Goal: Task Accomplishment & Management: Manage account settings

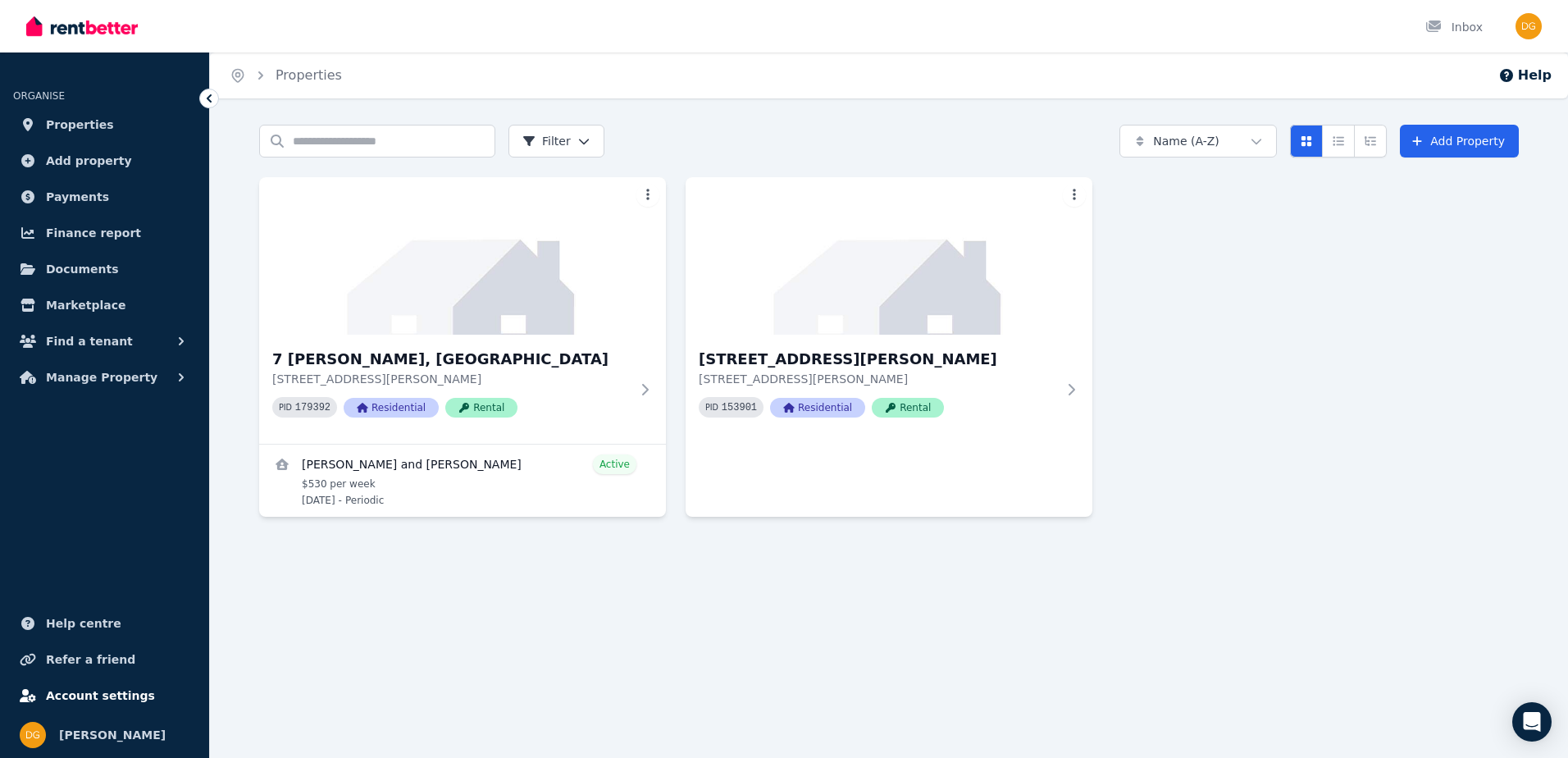
click at [130, 685] on link "Account settings" at bounding box center [104, 696] width 183 height 33
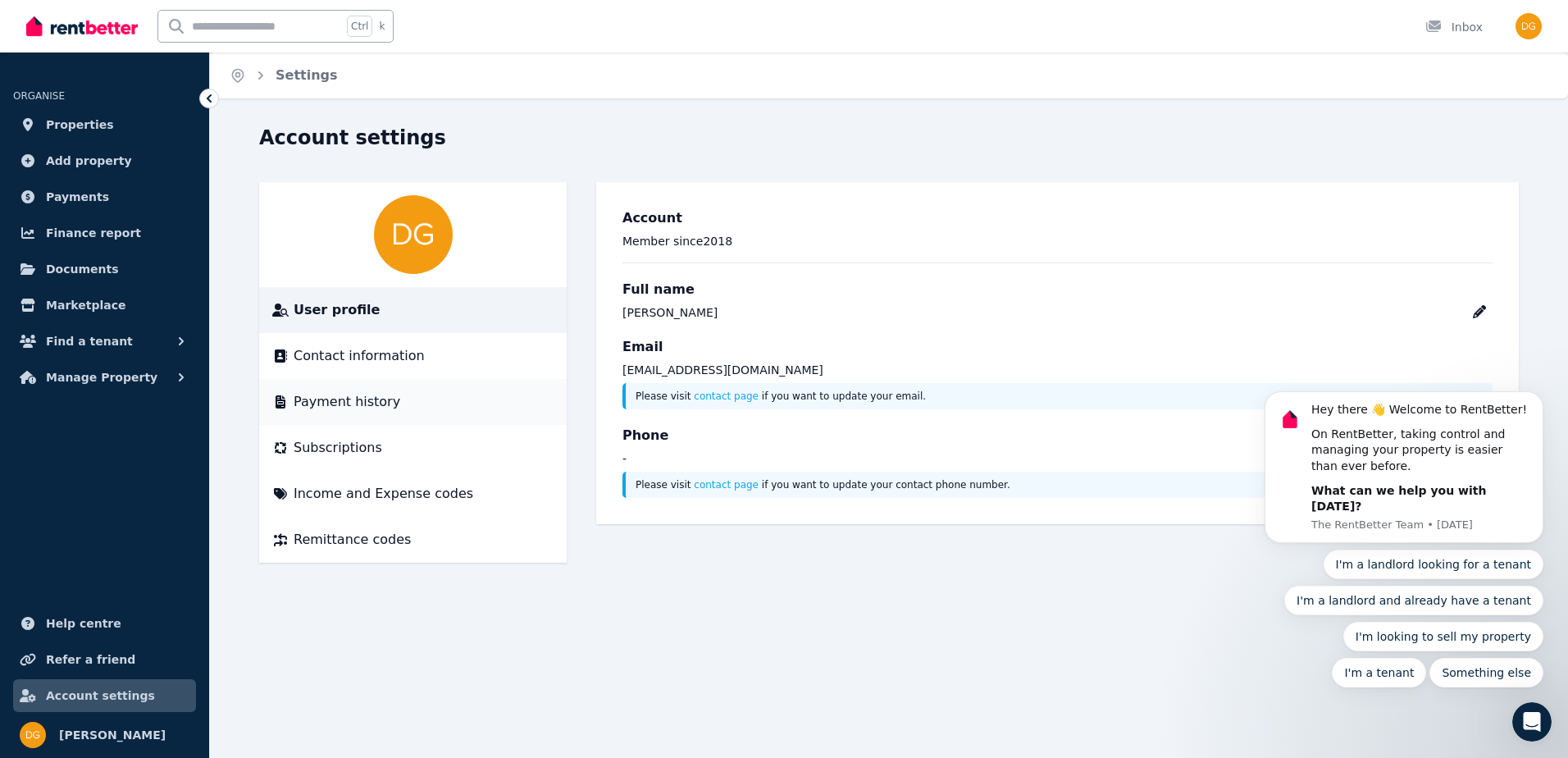
click at [382, 410] on span "Payment history" at bounding box center [347, 402] width 107 height 20
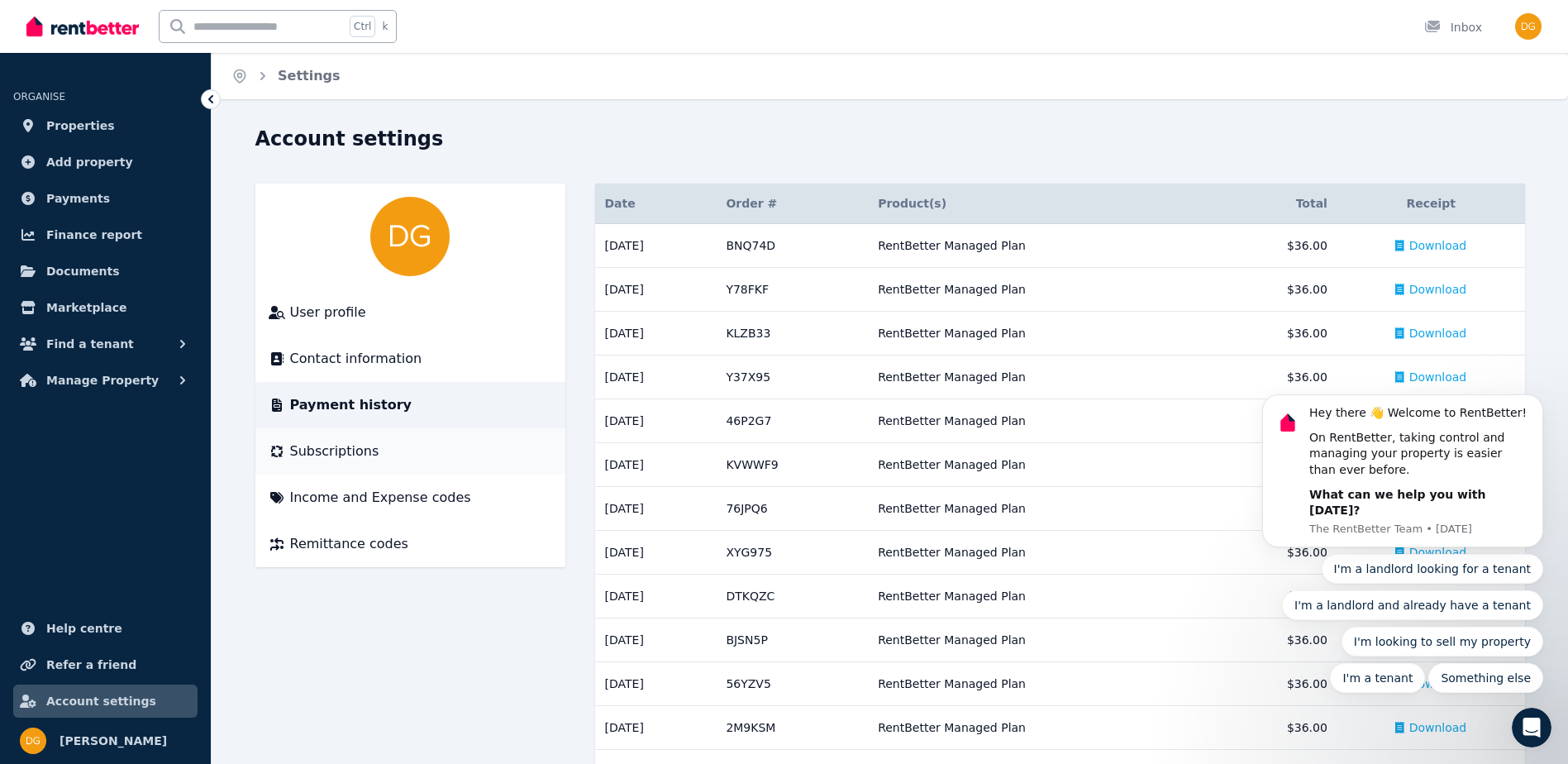
click at [418, 444] on div "Subscriptions" at bounding box center [410, 452] width 283 height 20
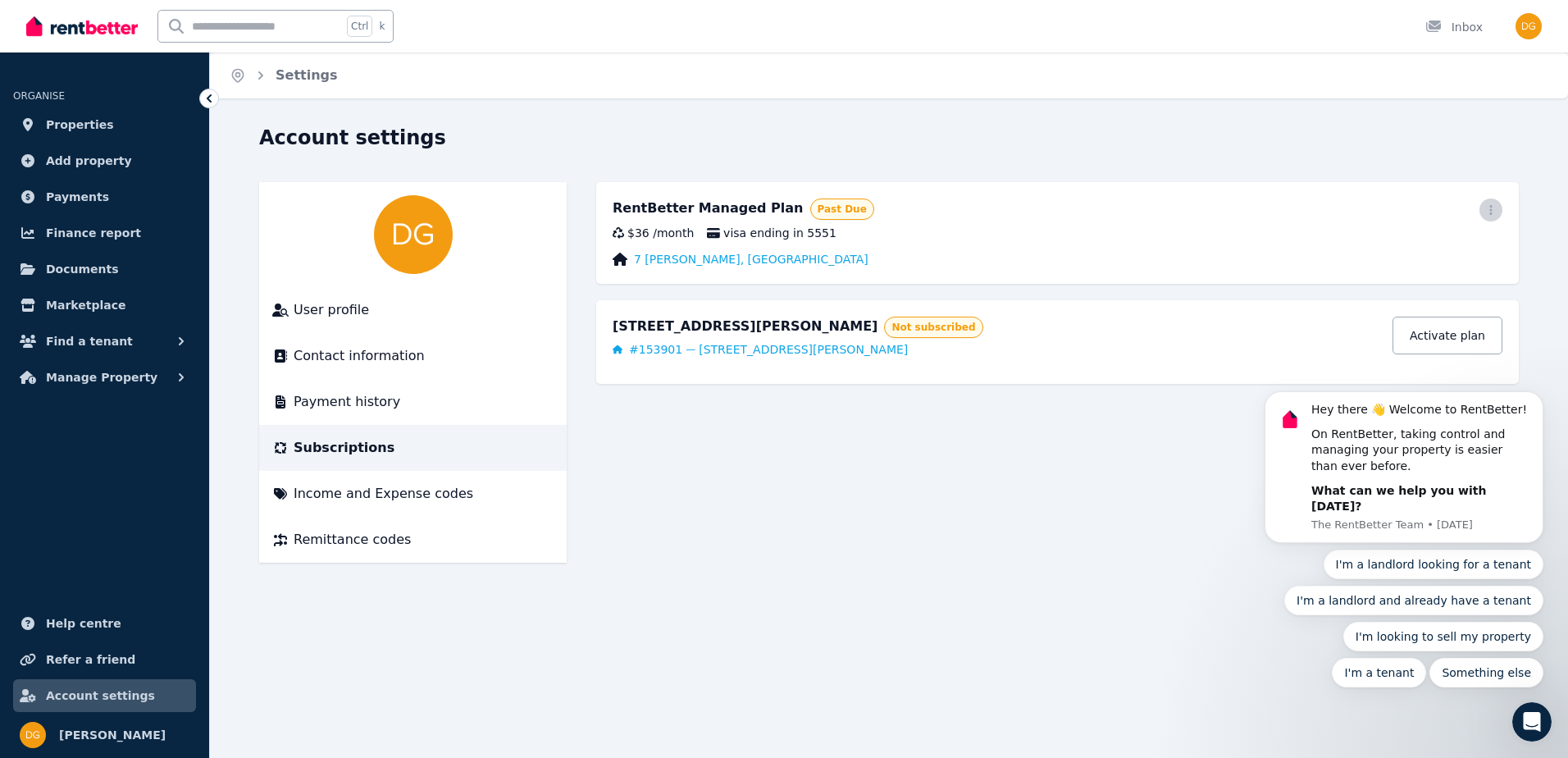
click at [1491, 212] on icon "button" at bounding box center [1490, 210] width 13 height 12
click at [1391, 260] on body "Hey there 👋 Welcome to RentBetter! On RentBetter, taking control and managing y…" at bounding box center [1403, 479] width 315 height 456
click at [1384, 256] on body "Hey there 👋 Welcome to RentBetter! On RentBetter, taking control and managing y…" at bounding box center [1403, 479] width 315 height 456
click html "Hey there 👋 Welcome to RentBetter! On RentBetter, taking control and managing y…"
click at [1356, 254] on body "Hey there 👋 Welcome to RentBetter! On RentBetter, taking control and managing y…" at bounding box center [1403, 479] width 315 height 456
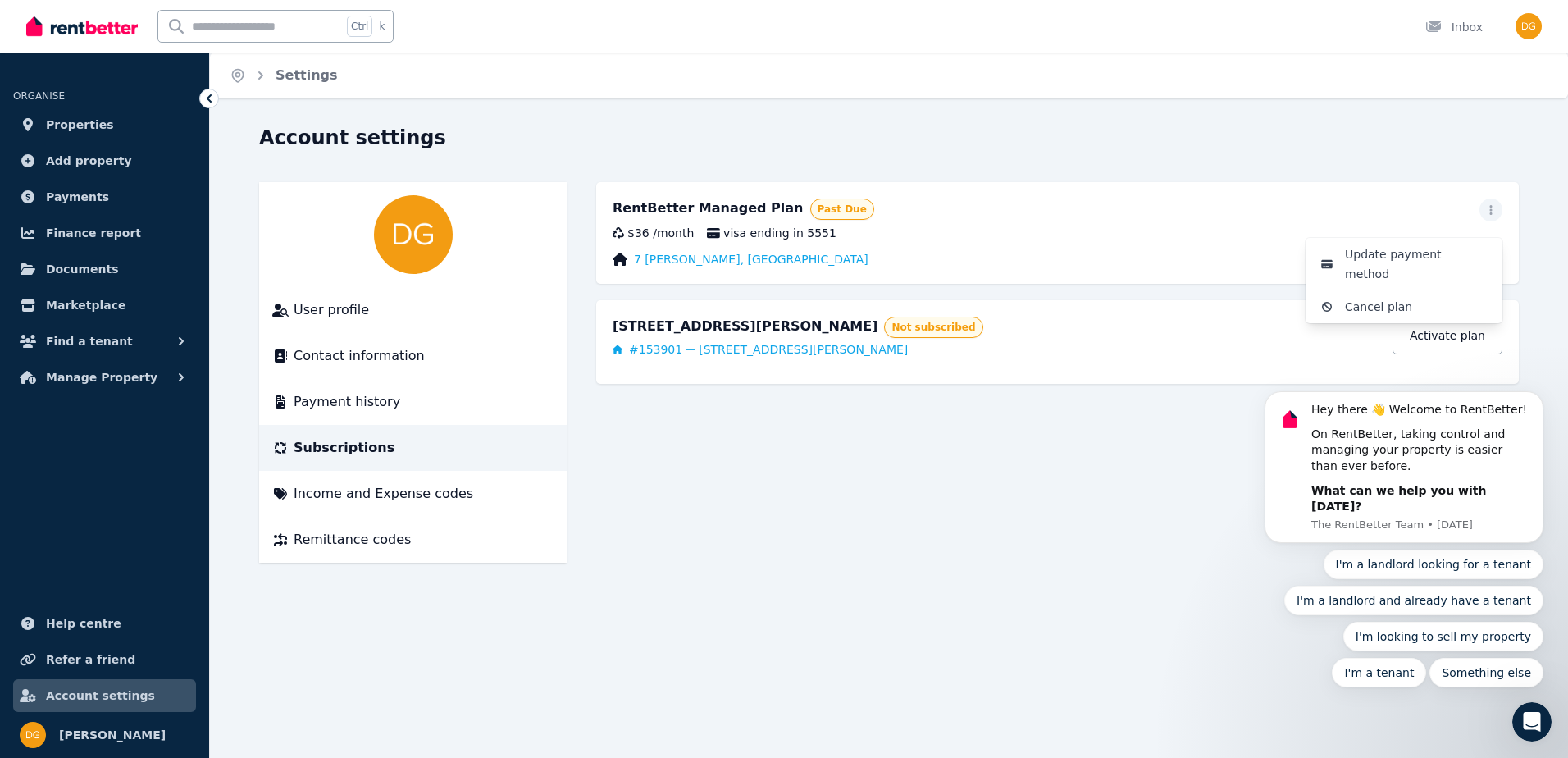
click at [837, 146] on div "Account settings" at bounding box center [883, 141] width 1249 height 31
click at [758, 230] on span "visa ending in 5551" at bounding box center [771, 233] width 130 height 16
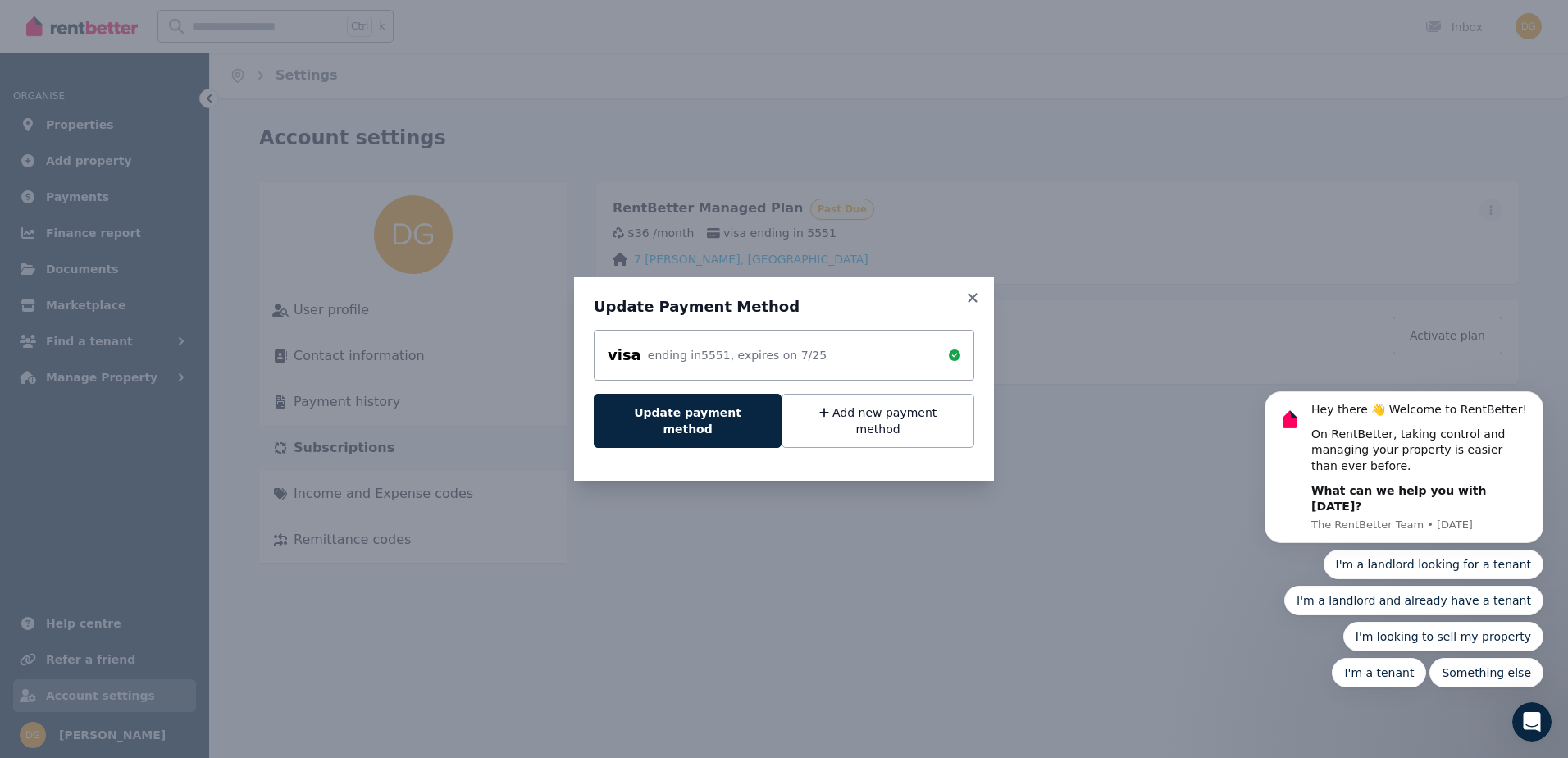
click at [780, 381] on div "visa ending in 5551 , expires on 7 / 25" at bounding box center [783, 355] width 381 height 51
click at [821, 416] on button "Add new payment method" at bounding box center [877, 420] width 193 height 54
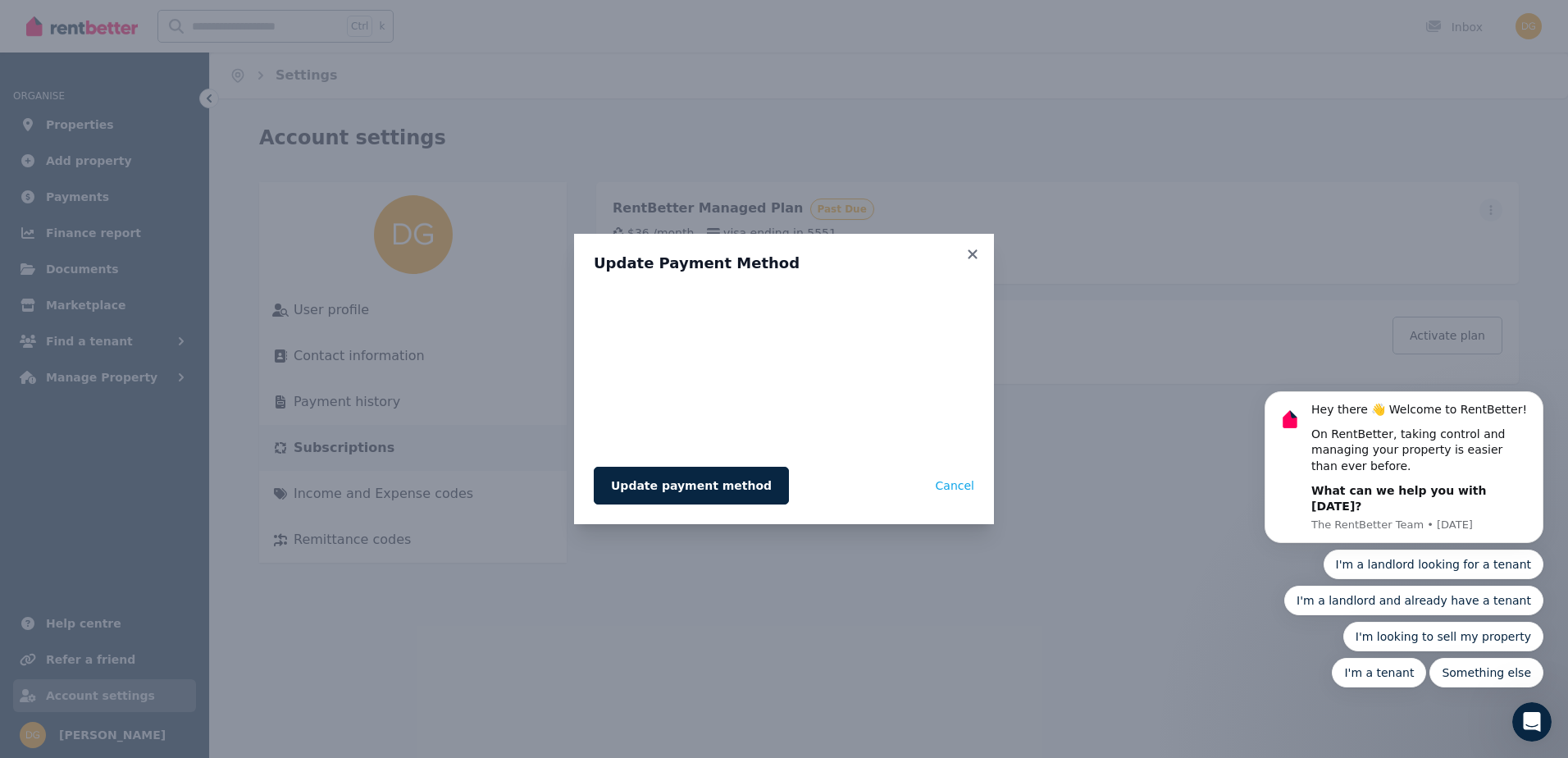
click at [1354, 87] on div "Update Payment Method Update payment method Cancel" at bounding box center [784, 379] width 1568 height 758
click at [992, 251] on div "Update Payment Method Update payment method Cancel" at bounding box center [784, 379] width 420 height 291
click at [987, 251] on div "Update Payment Method Update payment method Cancel" at bounding box center [784, 379] width 420 height 291
click at [977, 247] on icon at bounding box center [972, 254] width 16 height 15
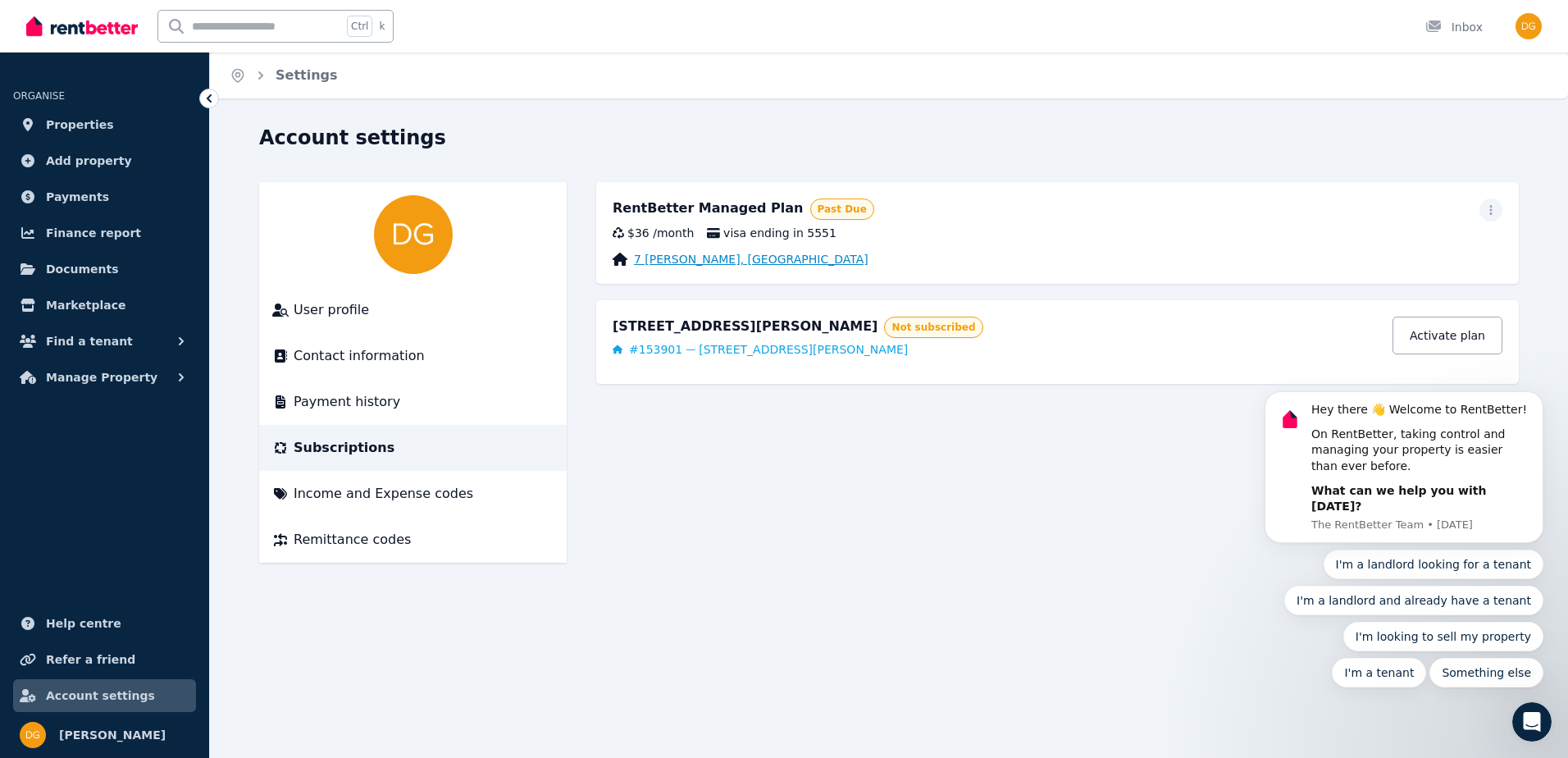
click at [760, 260] on link "7 [PERSON_NAME], [GEOGRAPHIC_DATA]" at bounding box center [750, 259] width 235 height 16
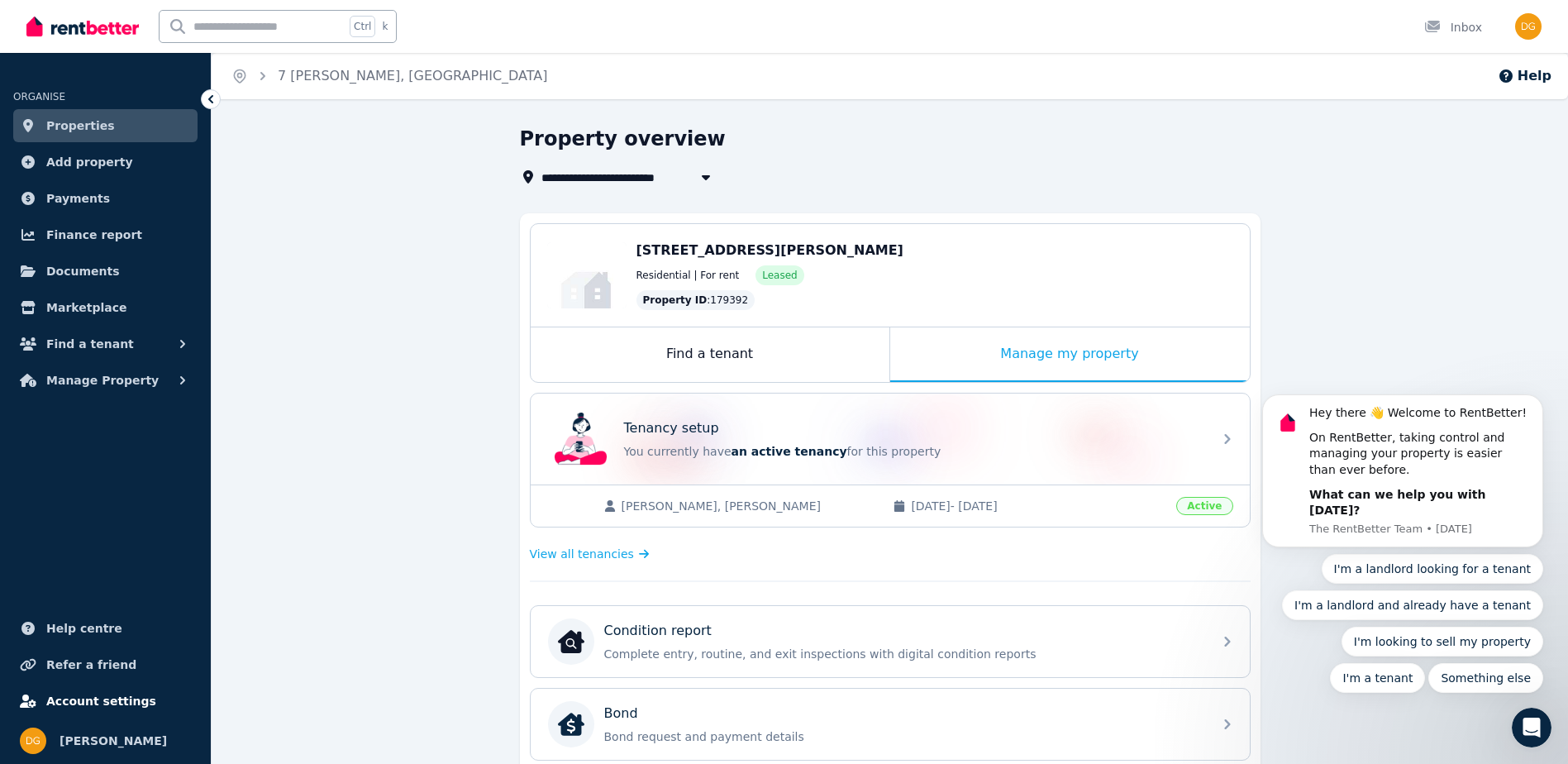
click at [97, 701] on span "Account settings" at bounding box center [100, 701] width 110 height 20
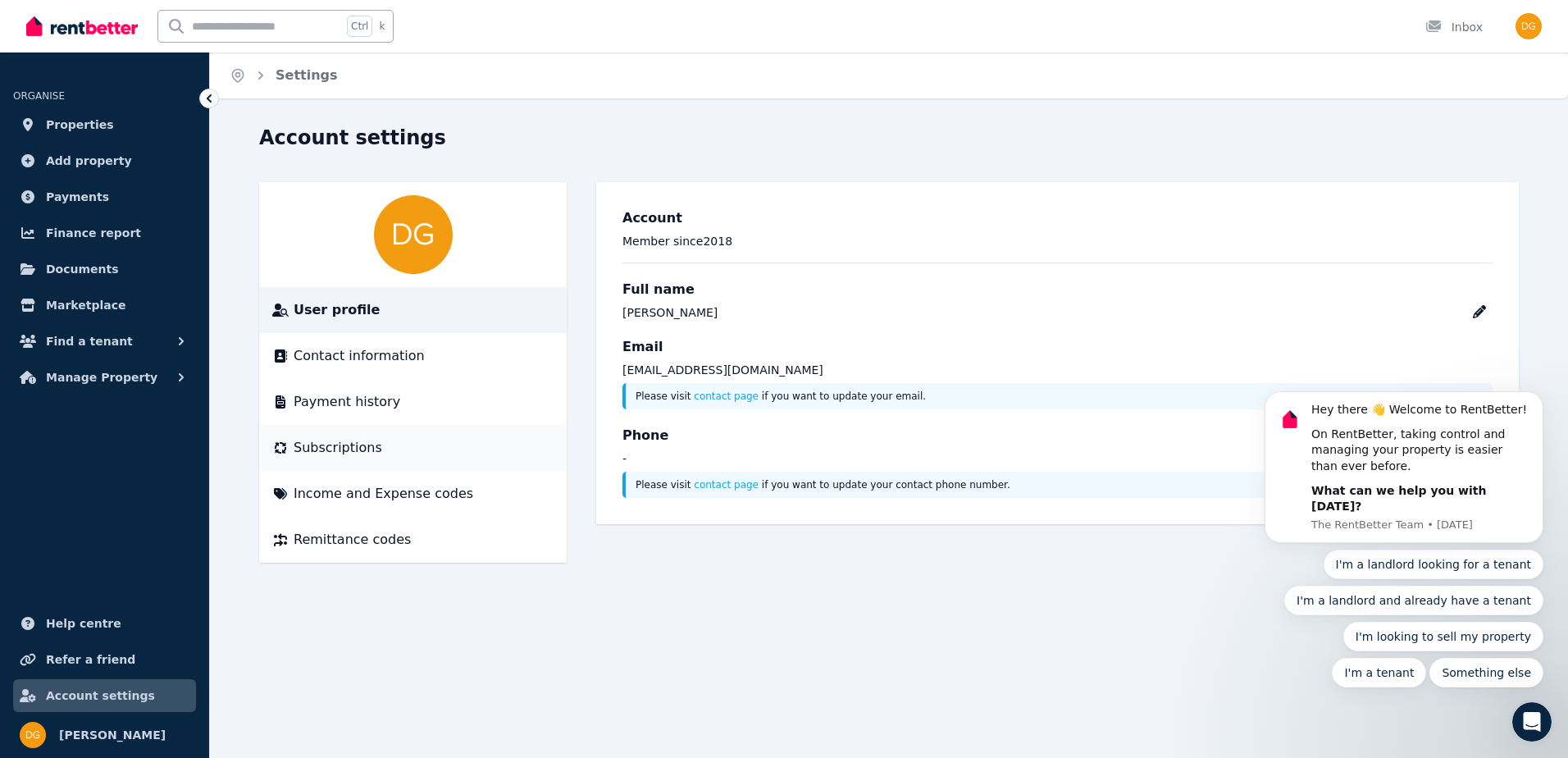
click at [343, 447] on span "Subscriptions" at bounding box center [338, 448] width 89 height 20
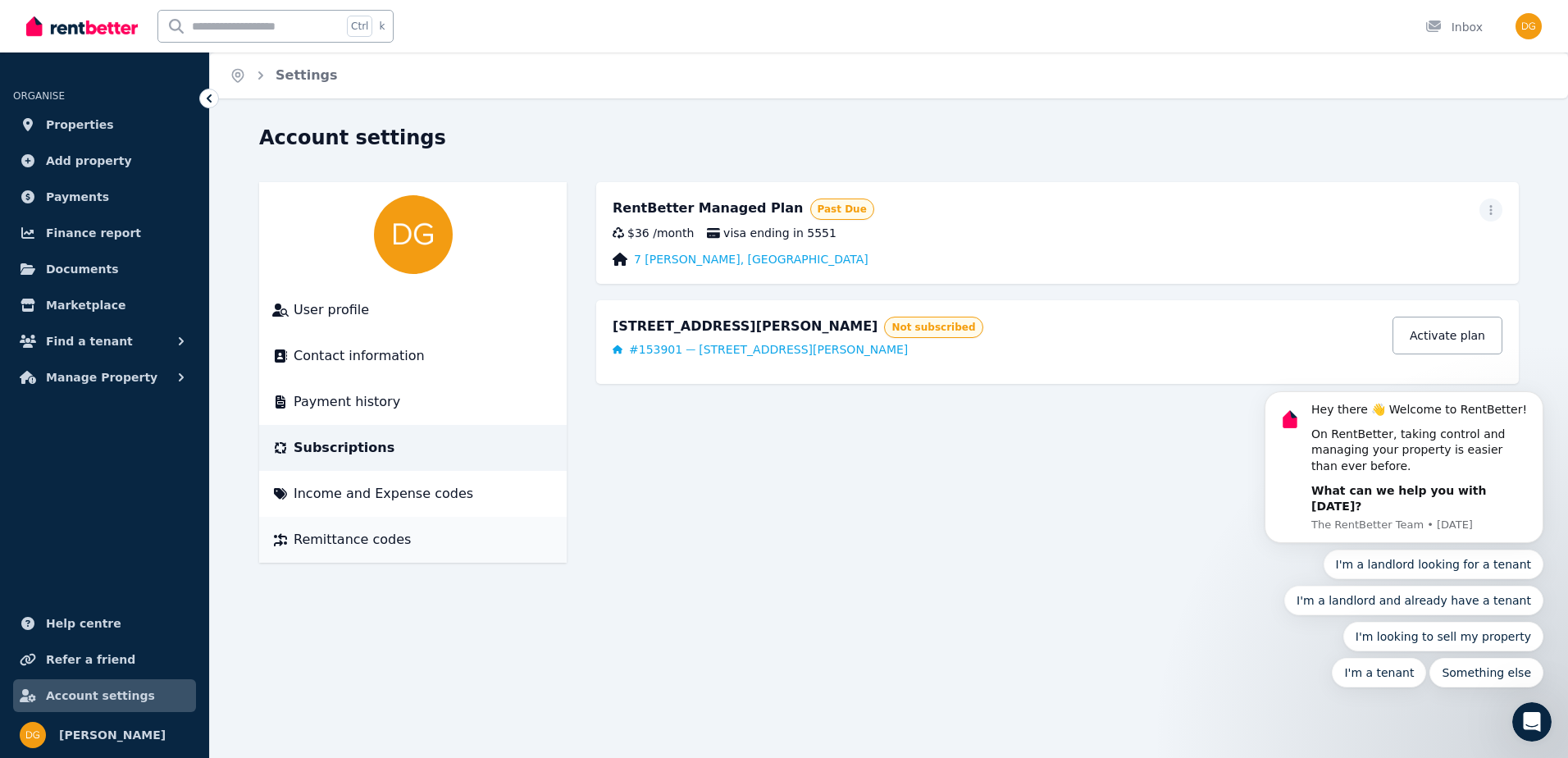
click at [367, 534] on span "Remittance codes" at bounding box center [352, 540] width 117 height 20
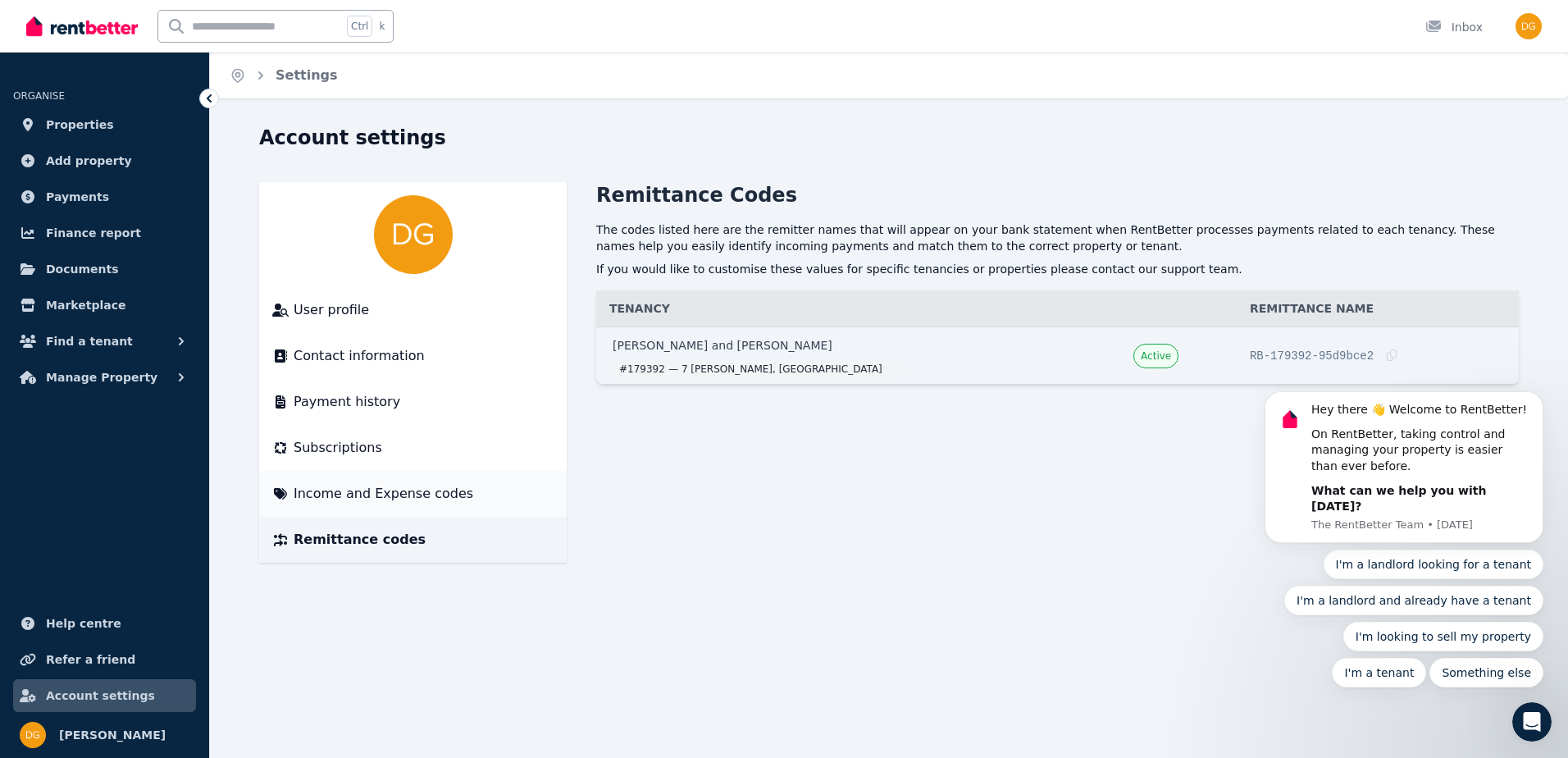
click at [373, 493] on span "Income and Expense codes" at bounding box center [383, 494] width 180 height 20
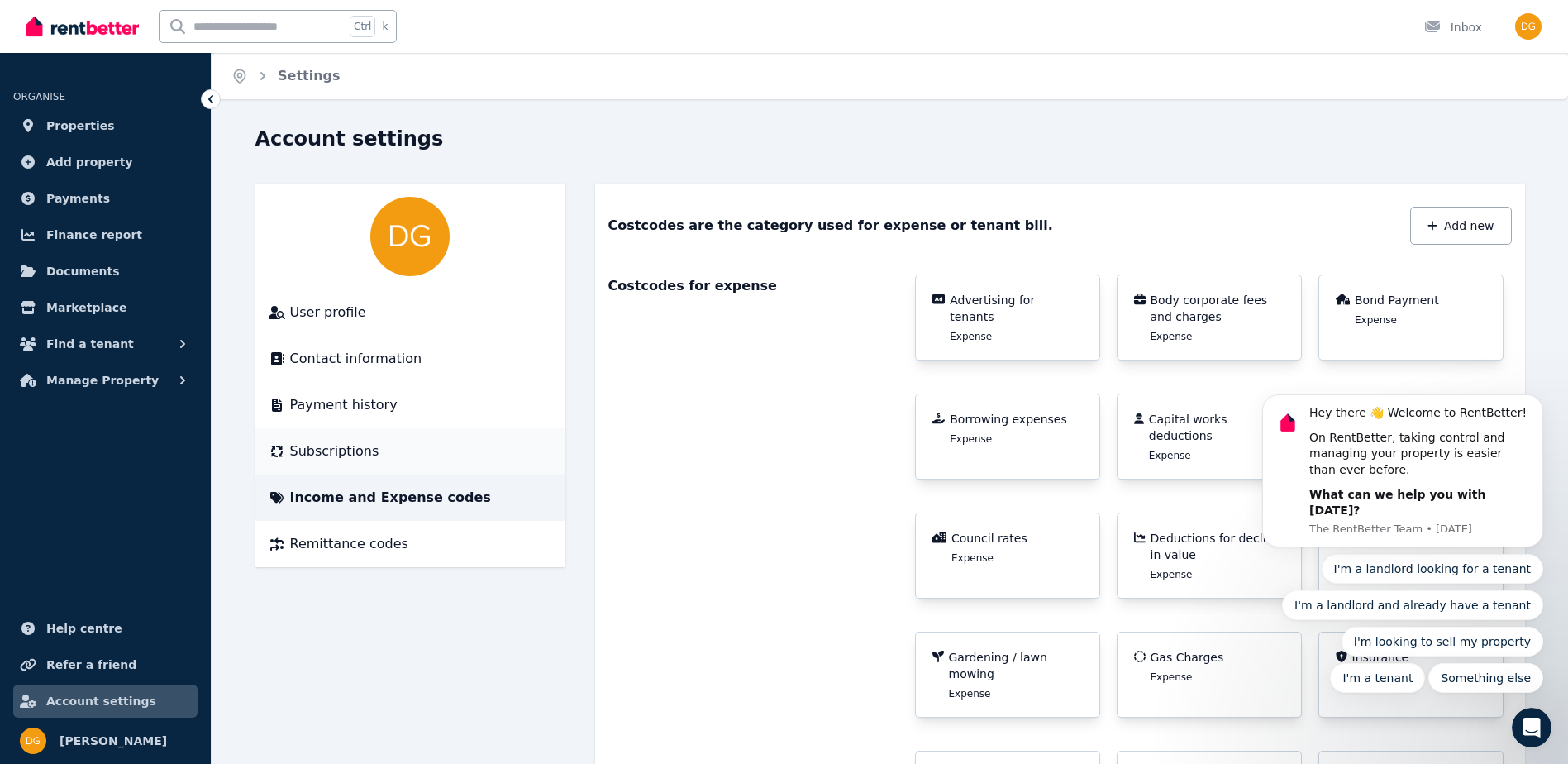
click at [373, 458] on div "Subscriptions" at bounding box center [410, 452] width 283 height 20
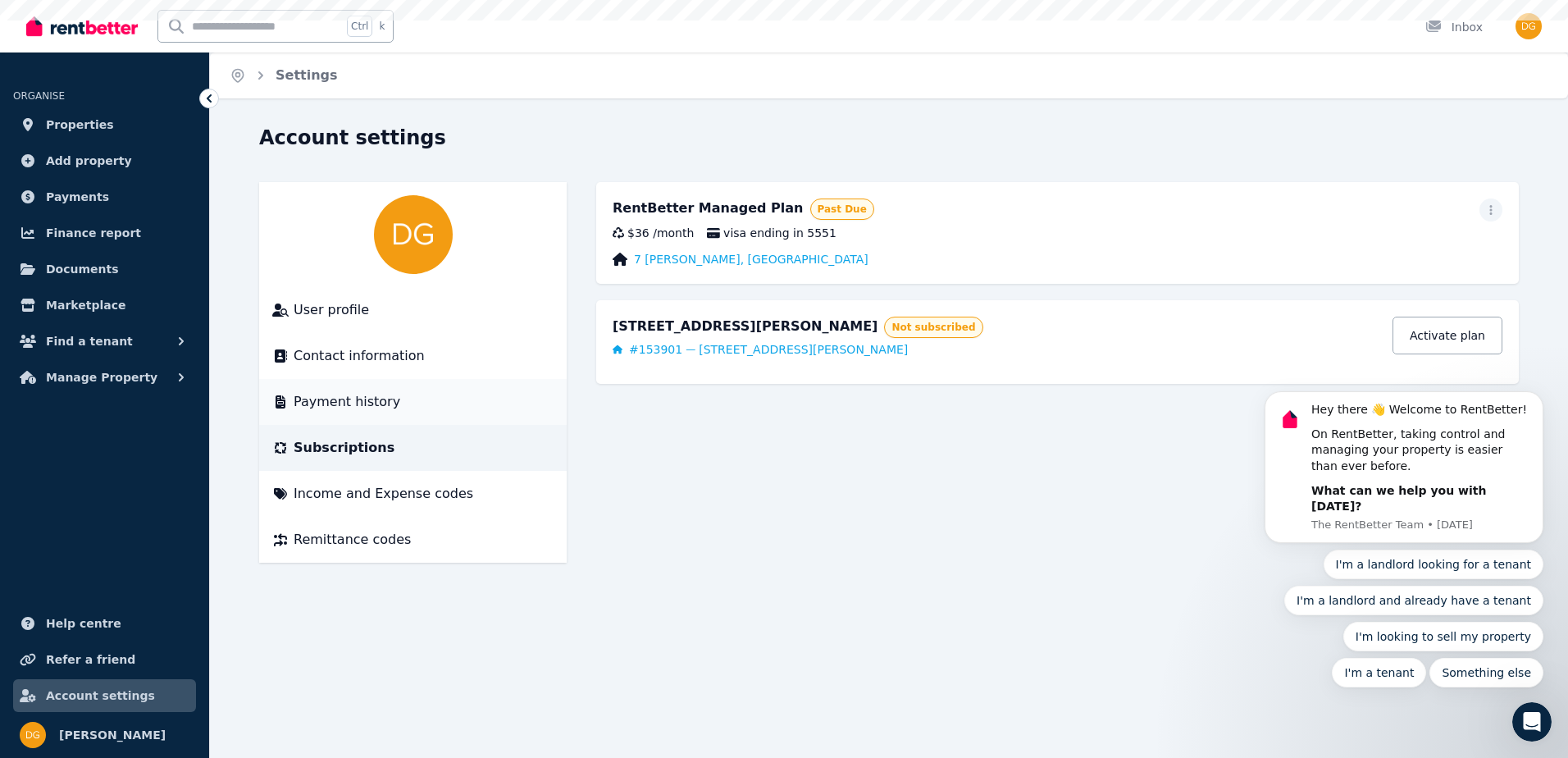
click at [368, 415] on li "Payment history" at bounding box center [413, 402] width 308 height 46
click at [368, 409] on span "Payment history" at bounding box center [347, 402] width 107 height 20
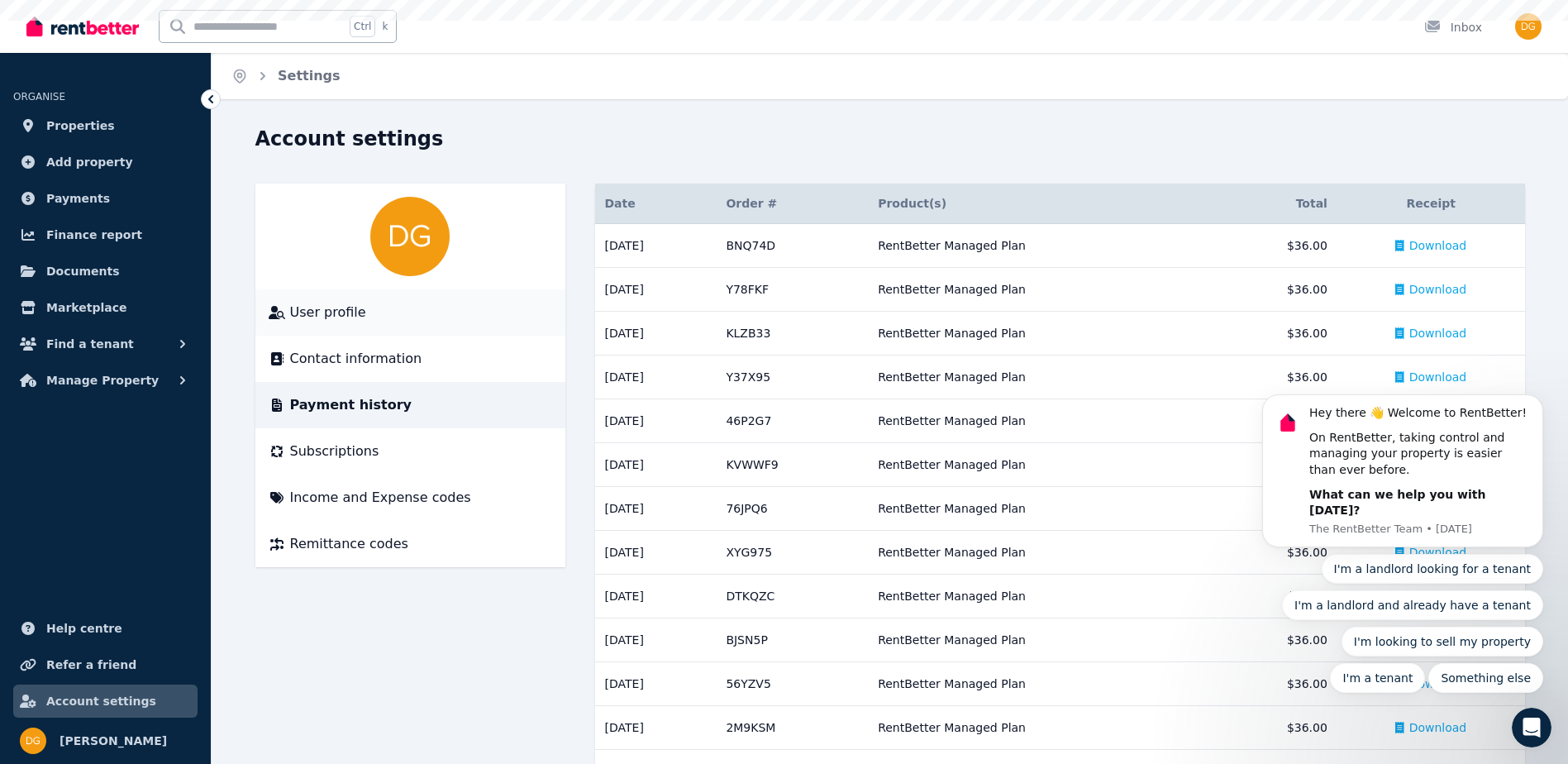
click at [370, 294] on li "User profile" at bounding box center [410, 312] width 310 height 46
click at [366, 305] on div "User profile" at bounding box center [410, 313] width 283 height 20
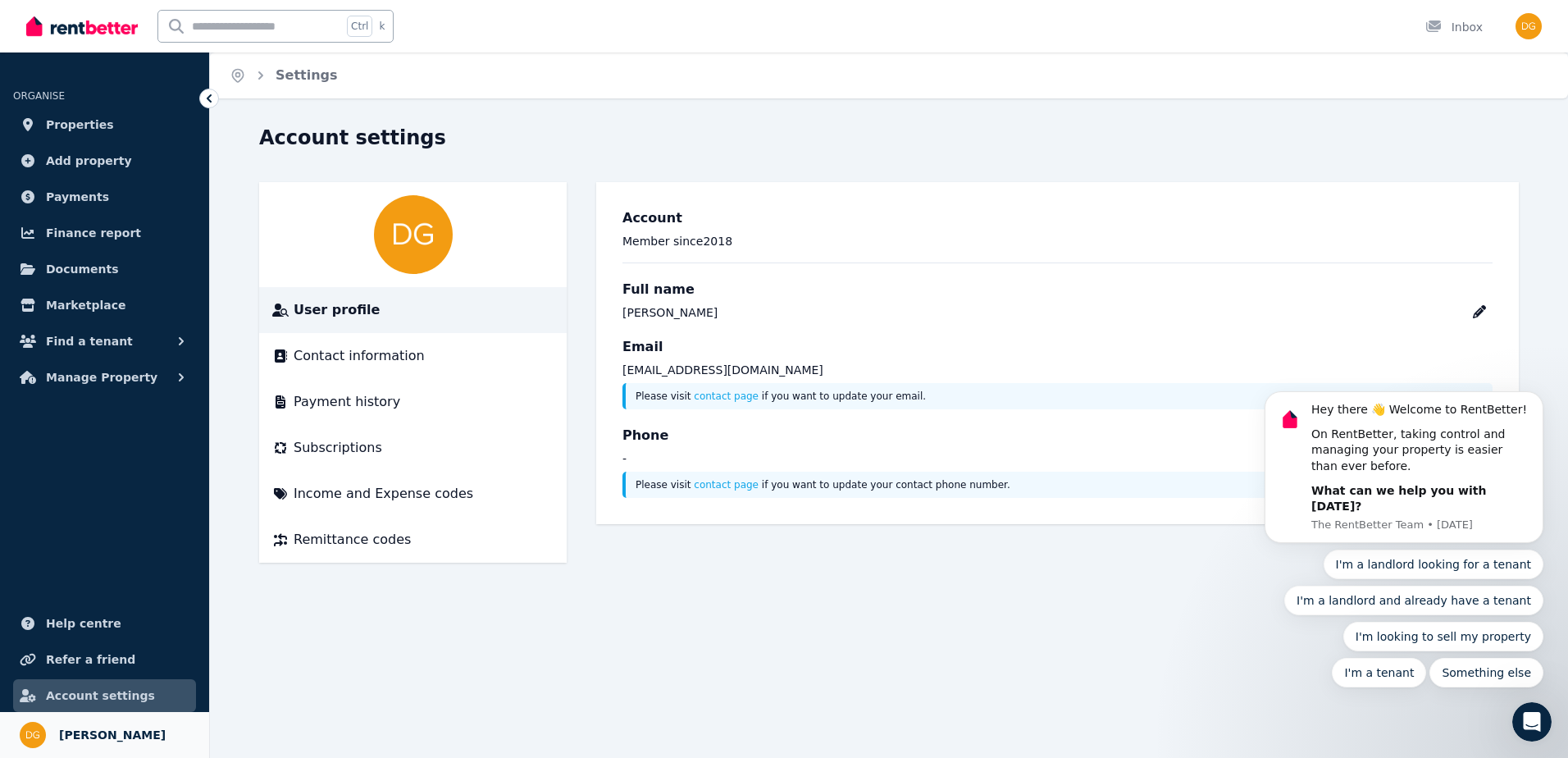
click at [118, 719] on link "Your profile [PERSON_NAME]" at bounding box center [104, 735] width 209 height 46
click at [118, 731] on span "[PERSON_NAME]" at bounding box center [112, 735] width 107 height 20
click at [359, 354] on span "Contact information" at bounding box center [360, 356] width 131 height 20
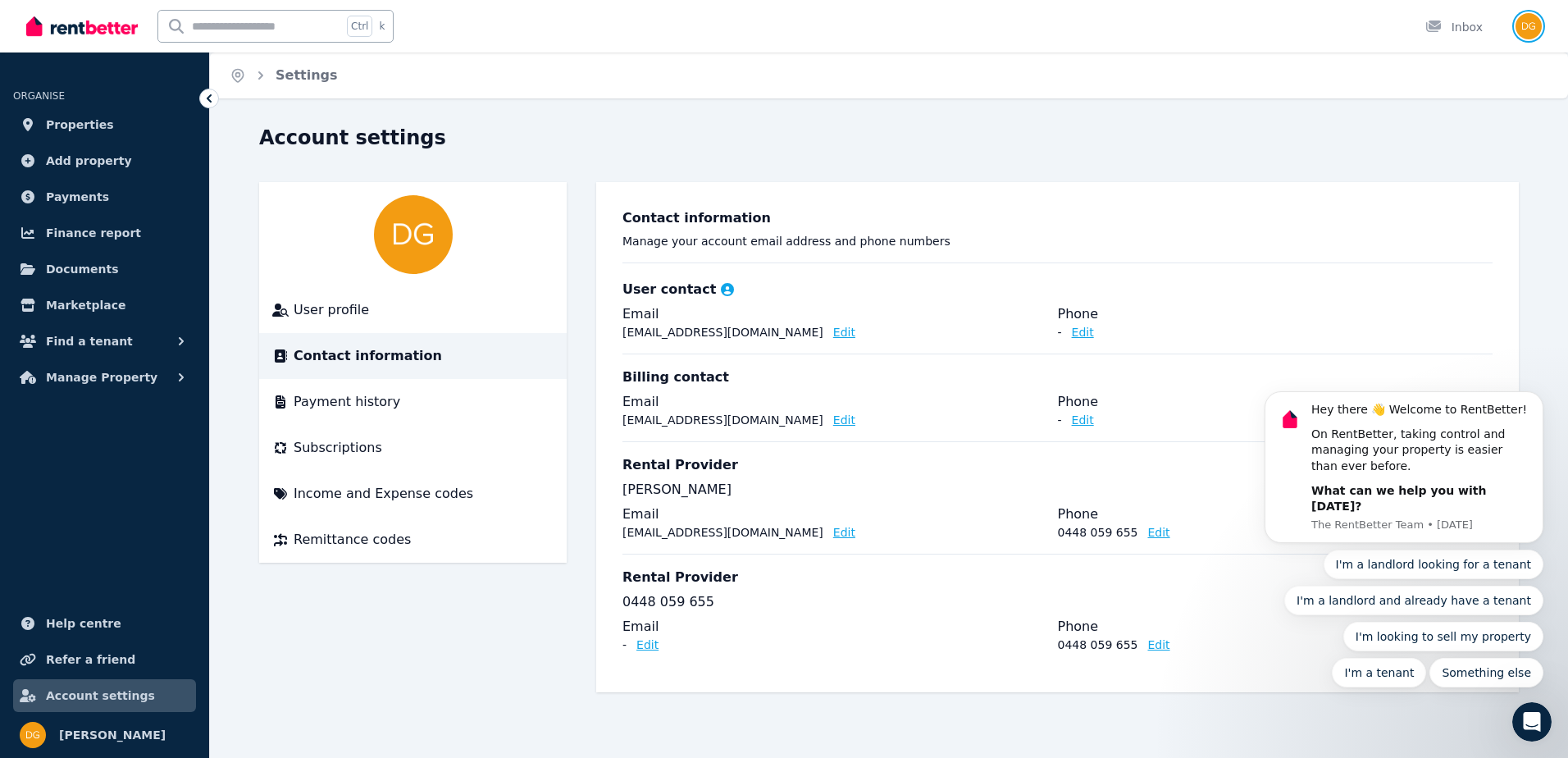
click at [1526, 28] on img "button" at bounding box center [1528, 26] width 26 height 26
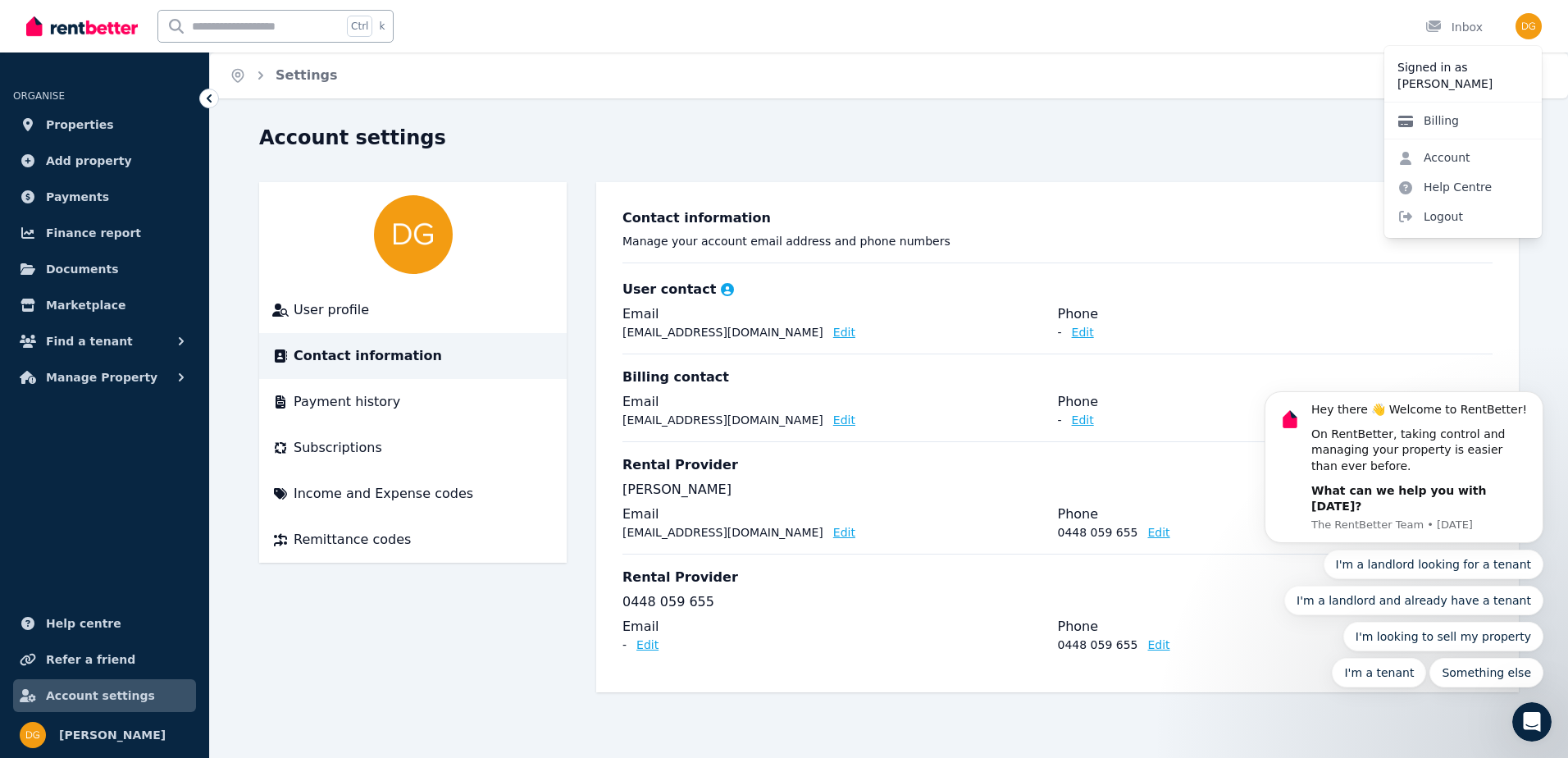
click at [1442, 127] on link "Billing" at bounding box center [1427, 121] width 88 height 29
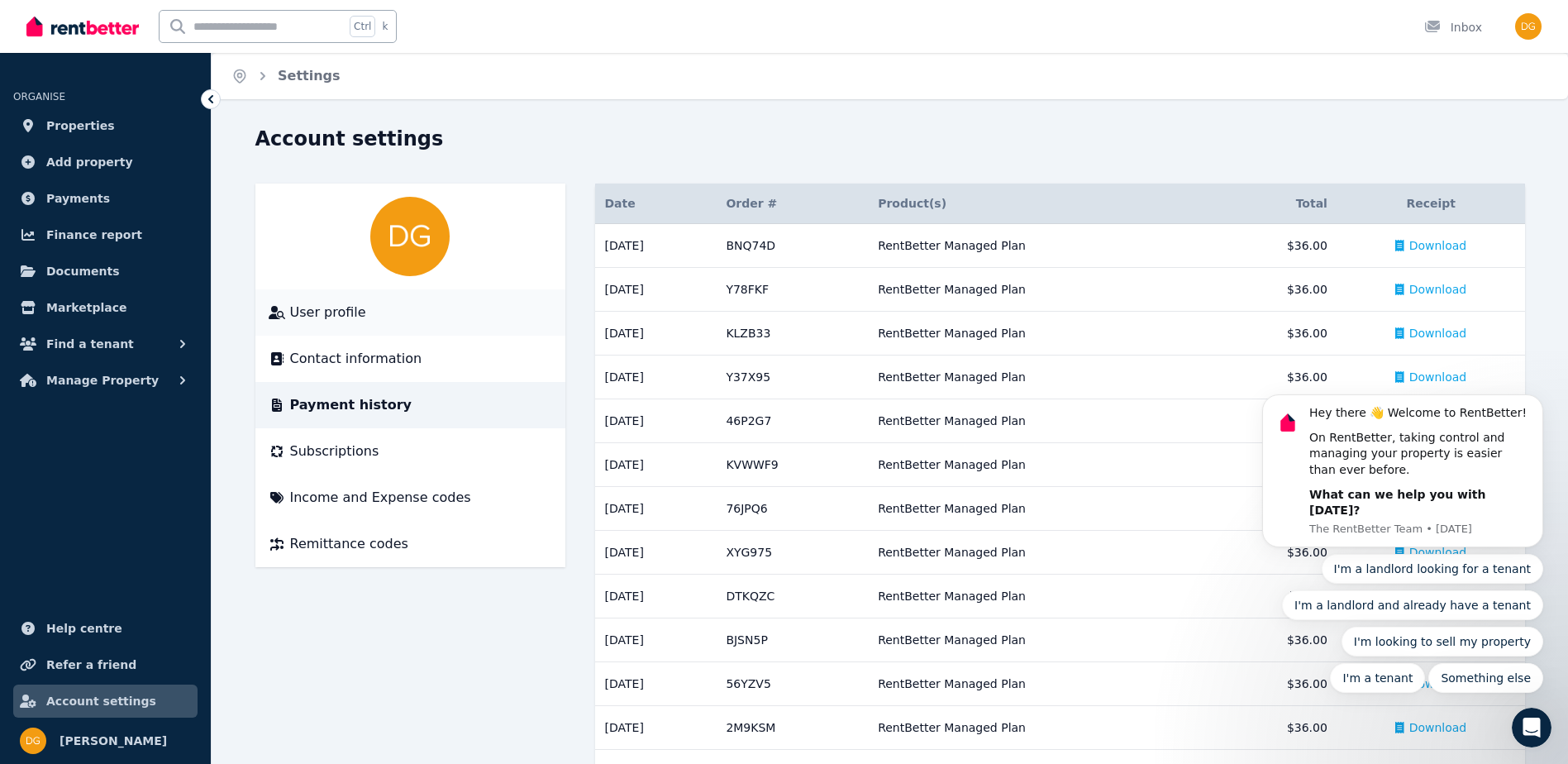
click at [331, 307] on span "User profile" at bounding box center [328, 313] width 76 height 20
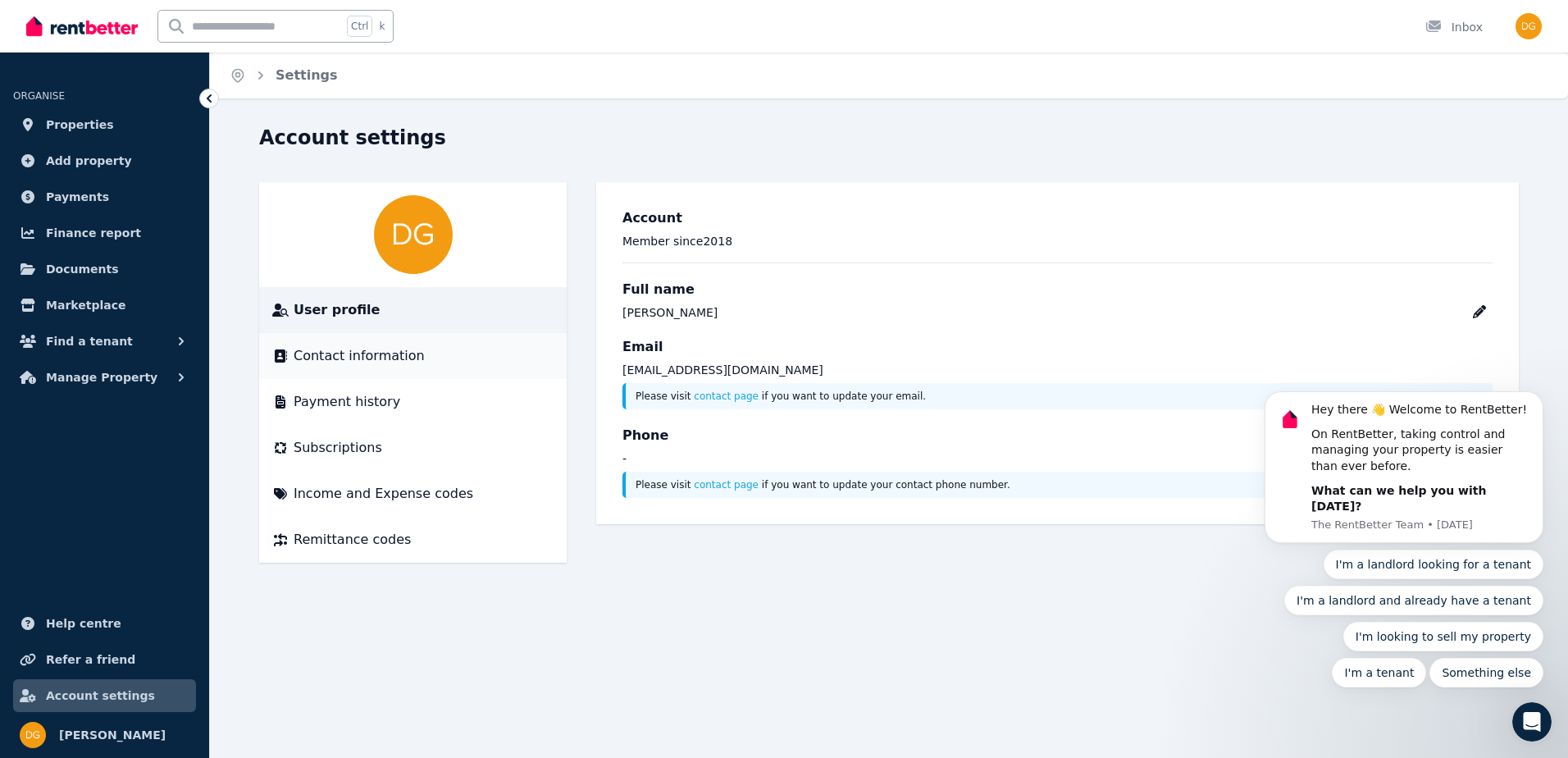
click at [418, 342] on li "Contact information" at bounding box center [413, 356] width 308 height 46
click at [362, 351] on span "Contact information" at bounding box center [360, 356] width 131 height 20
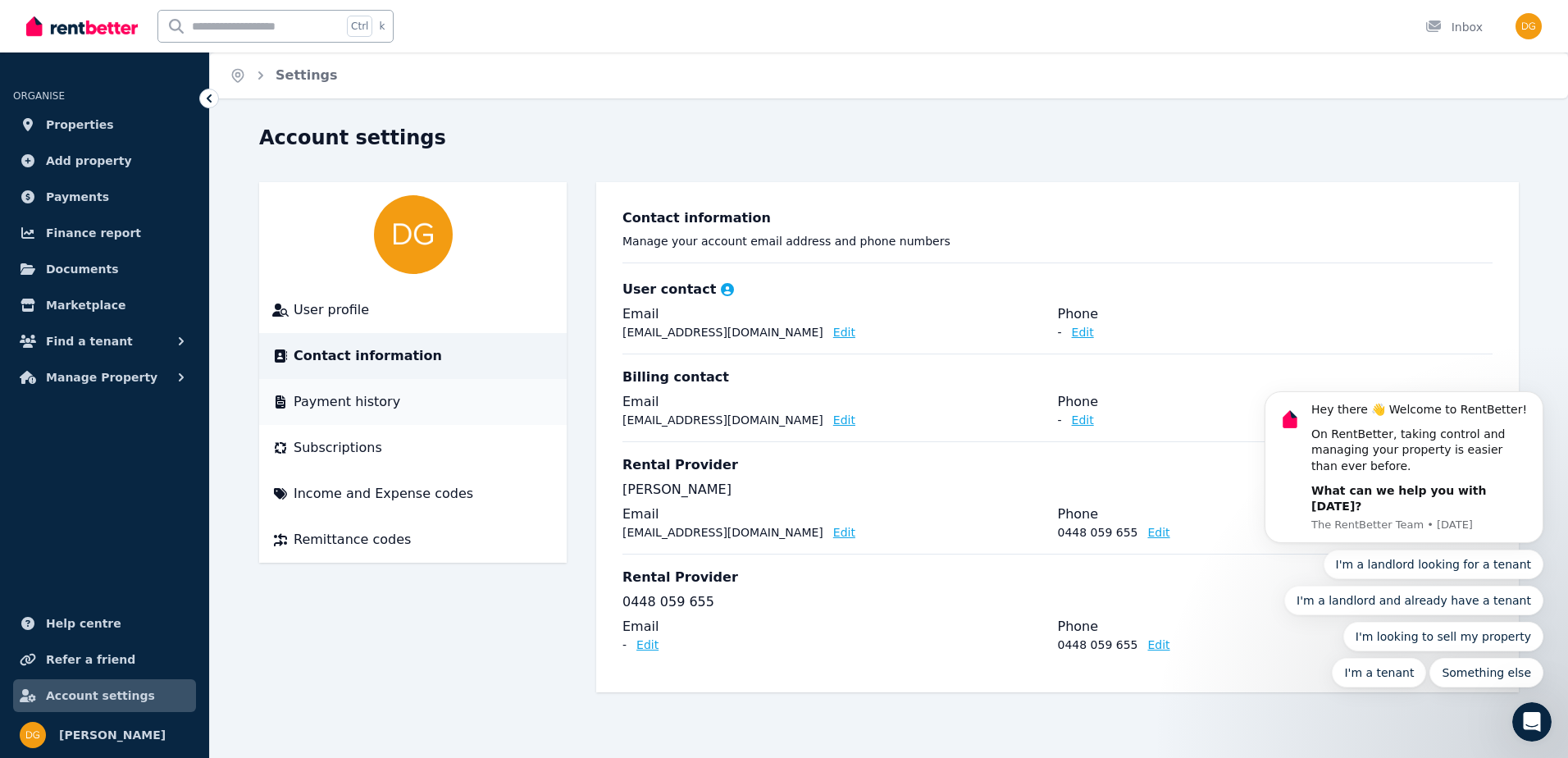
click at [355, 400] on span "Payment history" at bounding box center [347, 402] width 107 height 20
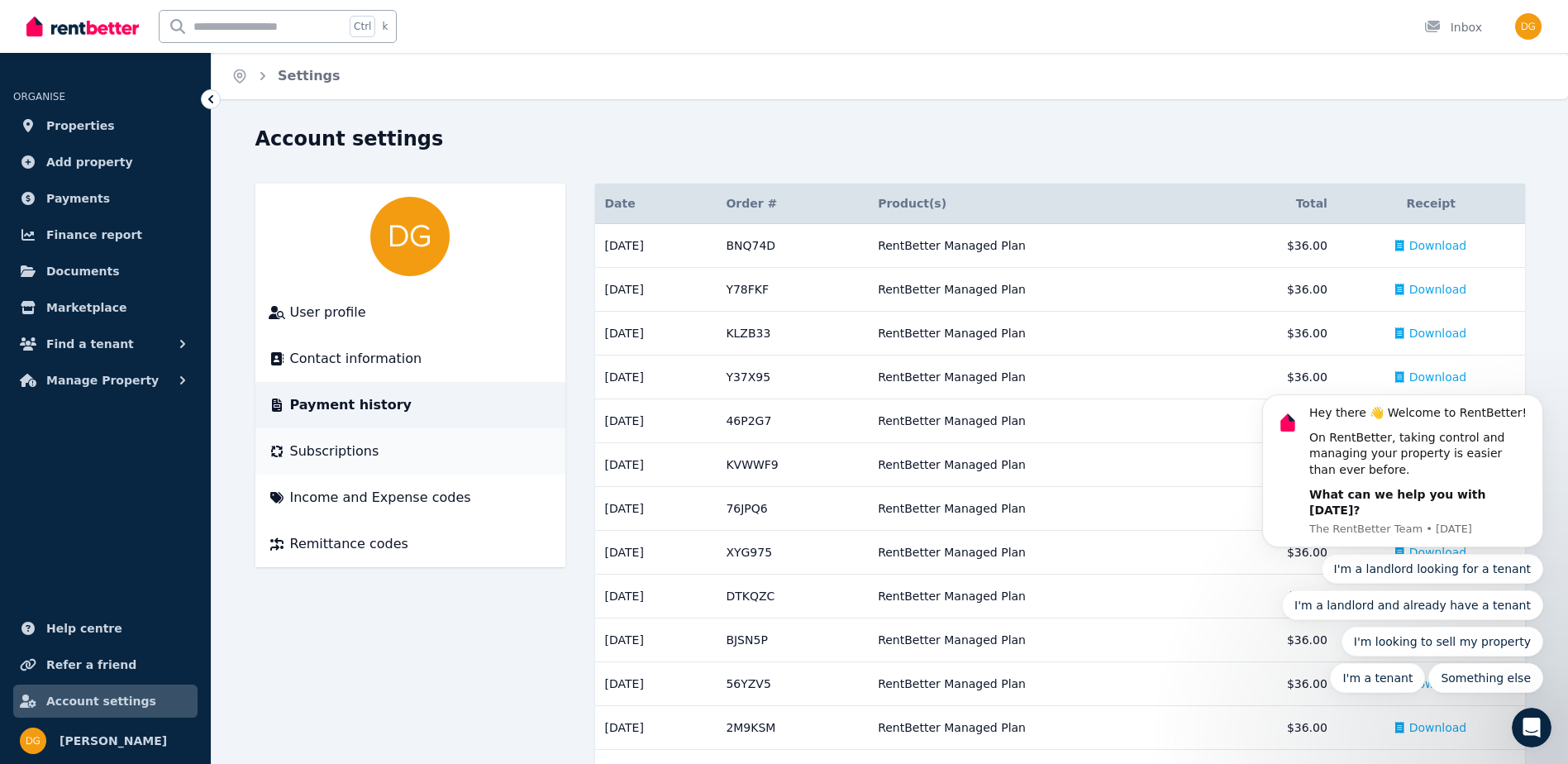
click at [331, 452] on span "Subscriptions" at bounding box center [334, 452] width 89 height 20
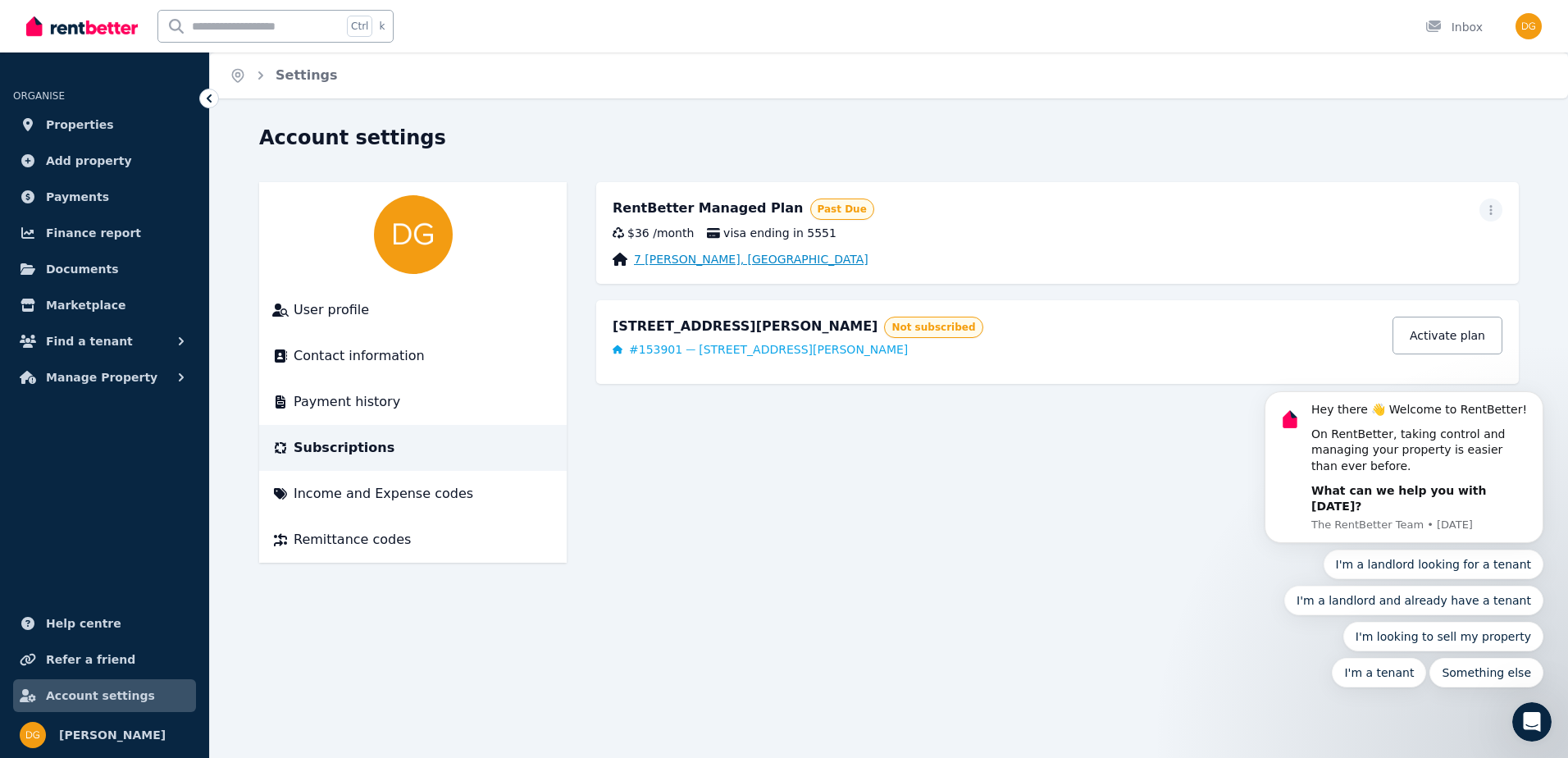
click at [724, 260] on link "7 [PERSON_NAME], [GEOGRAPHIC_DATA]" at bounding box center [750, 259] width 235 height 16
click at [758, 230] on span "visa ending in 5551" at bounding box center [771, 233] width 130 height 16
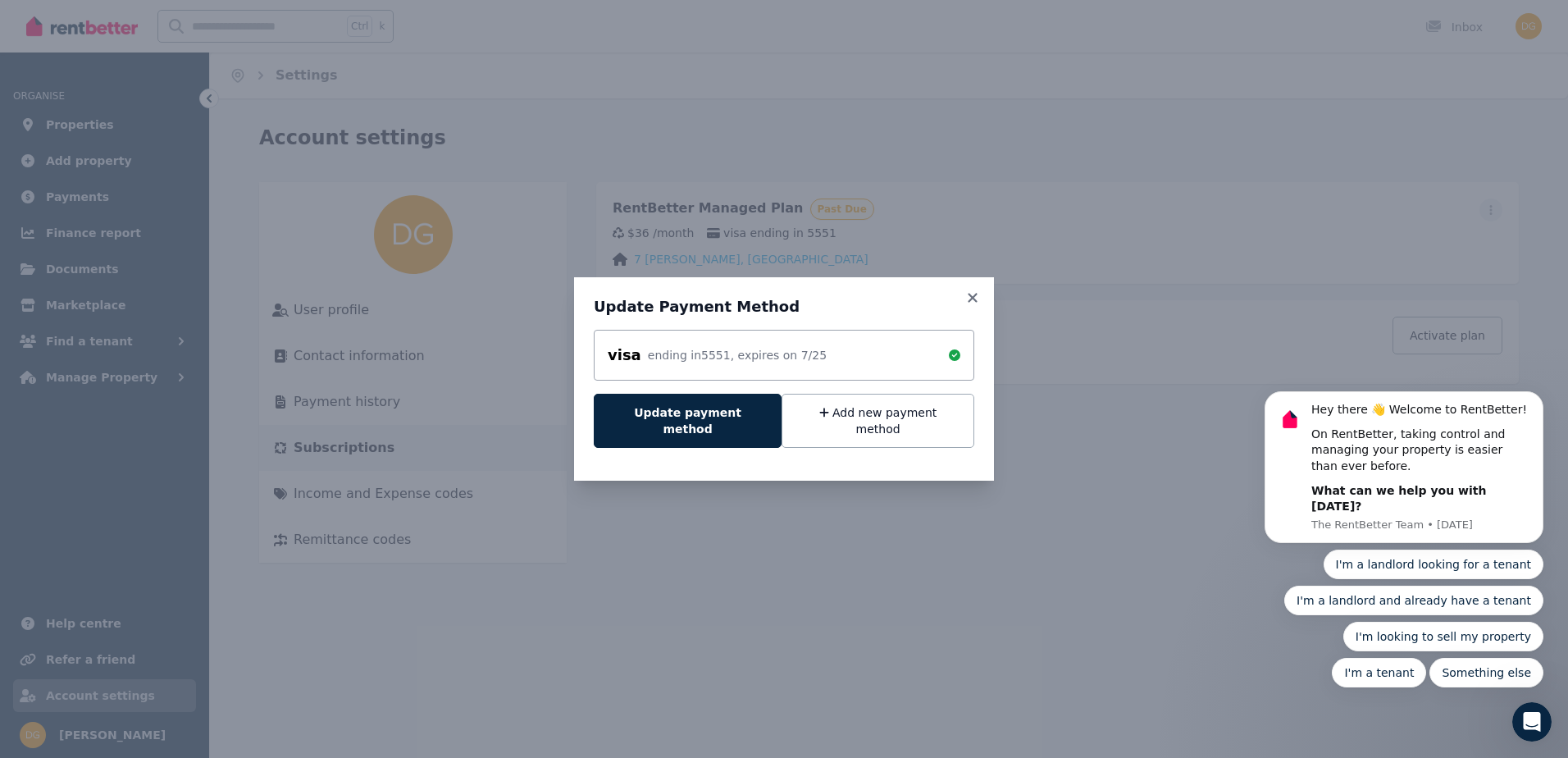
click at [714, 363] on div "ending in 5551 , expires on 7 / 25" at bounding box center [737, 355] width 179 height 16
click at [643, 398] on div "visa ending in 5551 , expires on 7 / 25 Update payment method Add new payment m…" at bounding box center [783, 395] width 381 height 132
click at [649, 408] on button "Update payment method" at bounding box center [687, 420] width 188 height 54
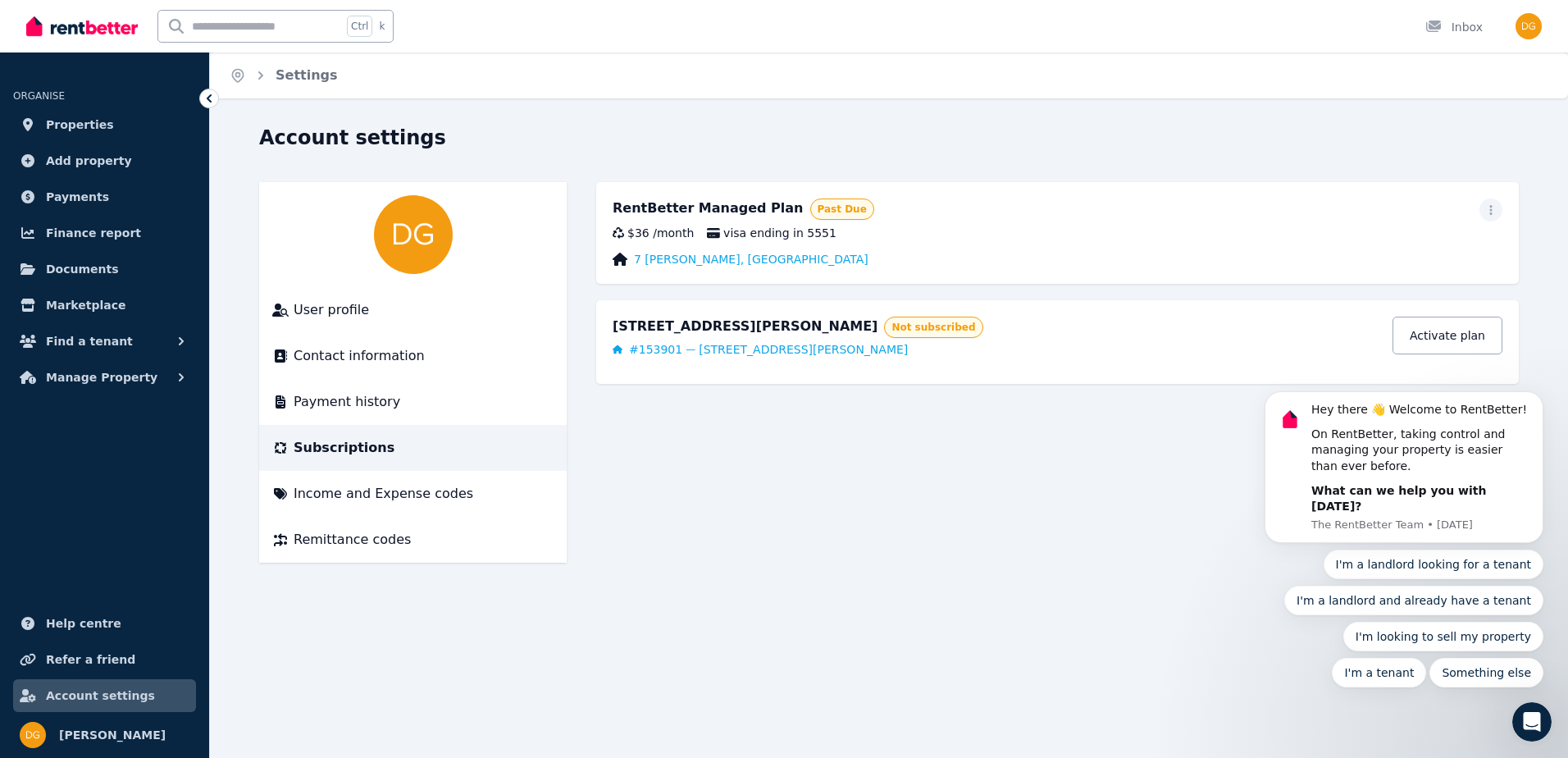
click at [852, 429] on main "RentBetter Managed Plan Past Due $36 / month visa ending in [STREET_ADDRESS][PE…" at bounding box center [1057, 372] width 923 height 381
click at [769, 234] on span "visa ending in 5551" at bounding box center [771, 233] width 130 height 16
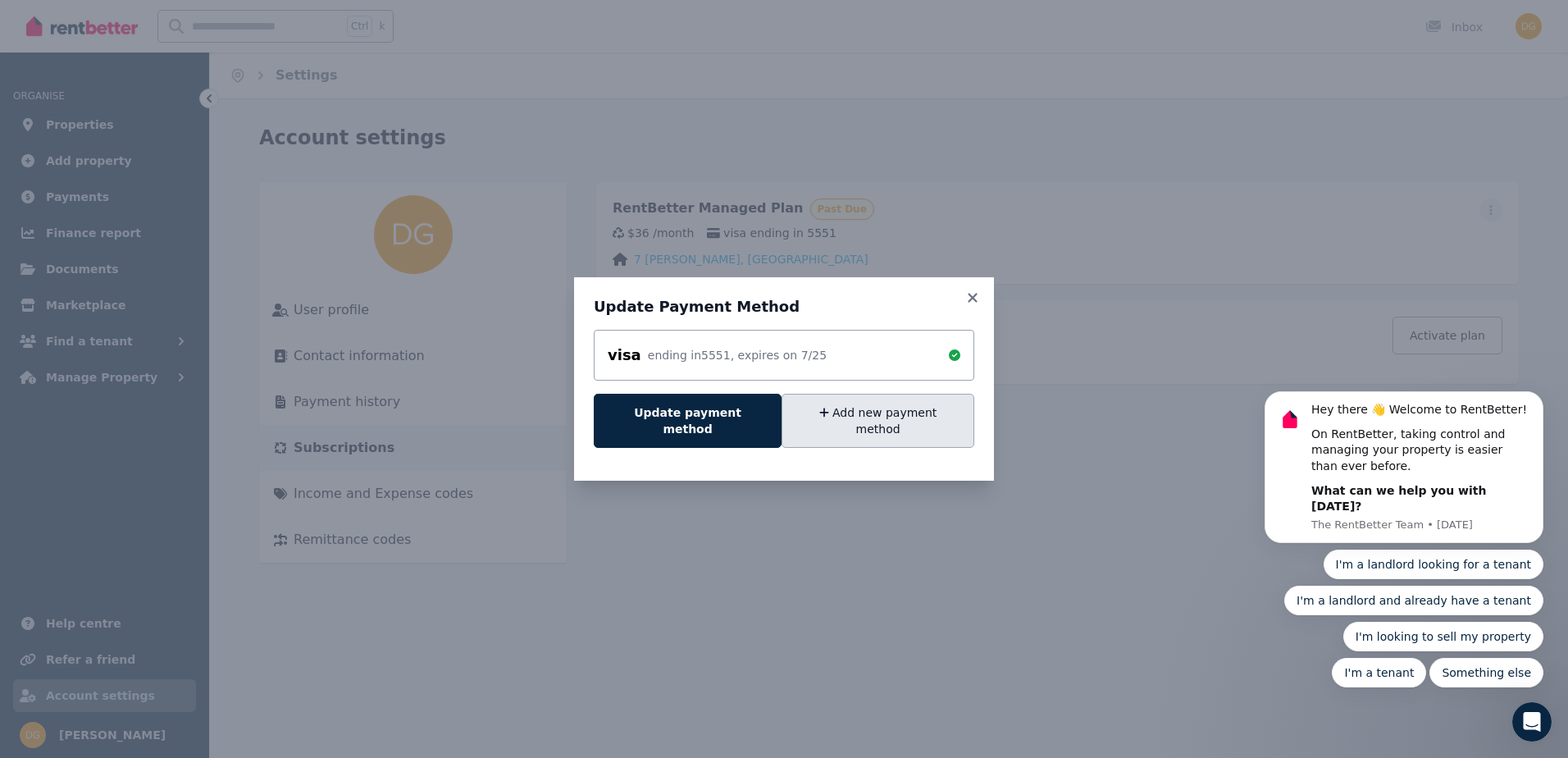
click at [829, 419] on button "Add new payment method" at bounding box center [877, 420] width 193 height 54
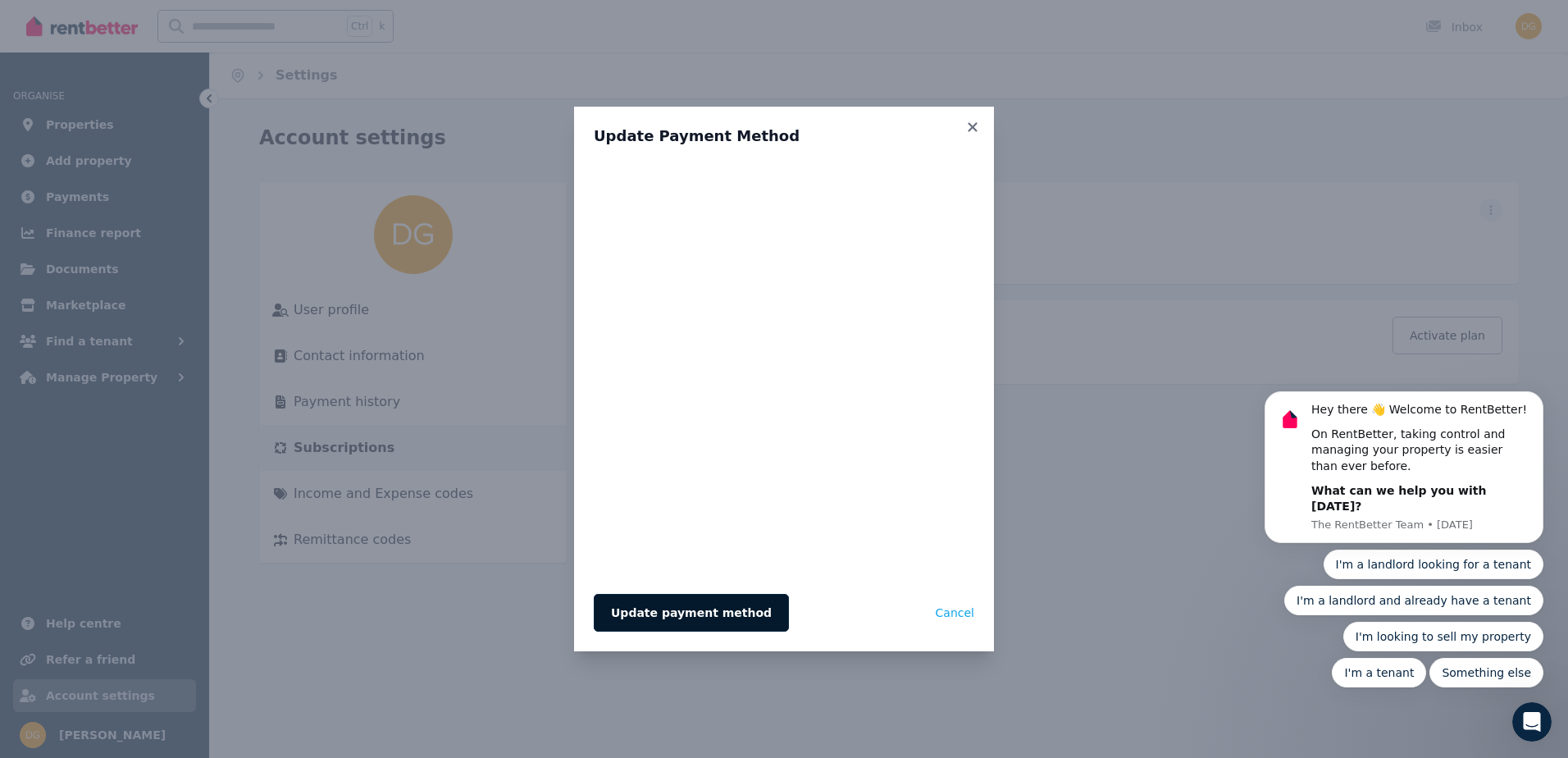
click at [708, 615] on button "Update payment method" at bounding box center [691, 612] width 195 height 37
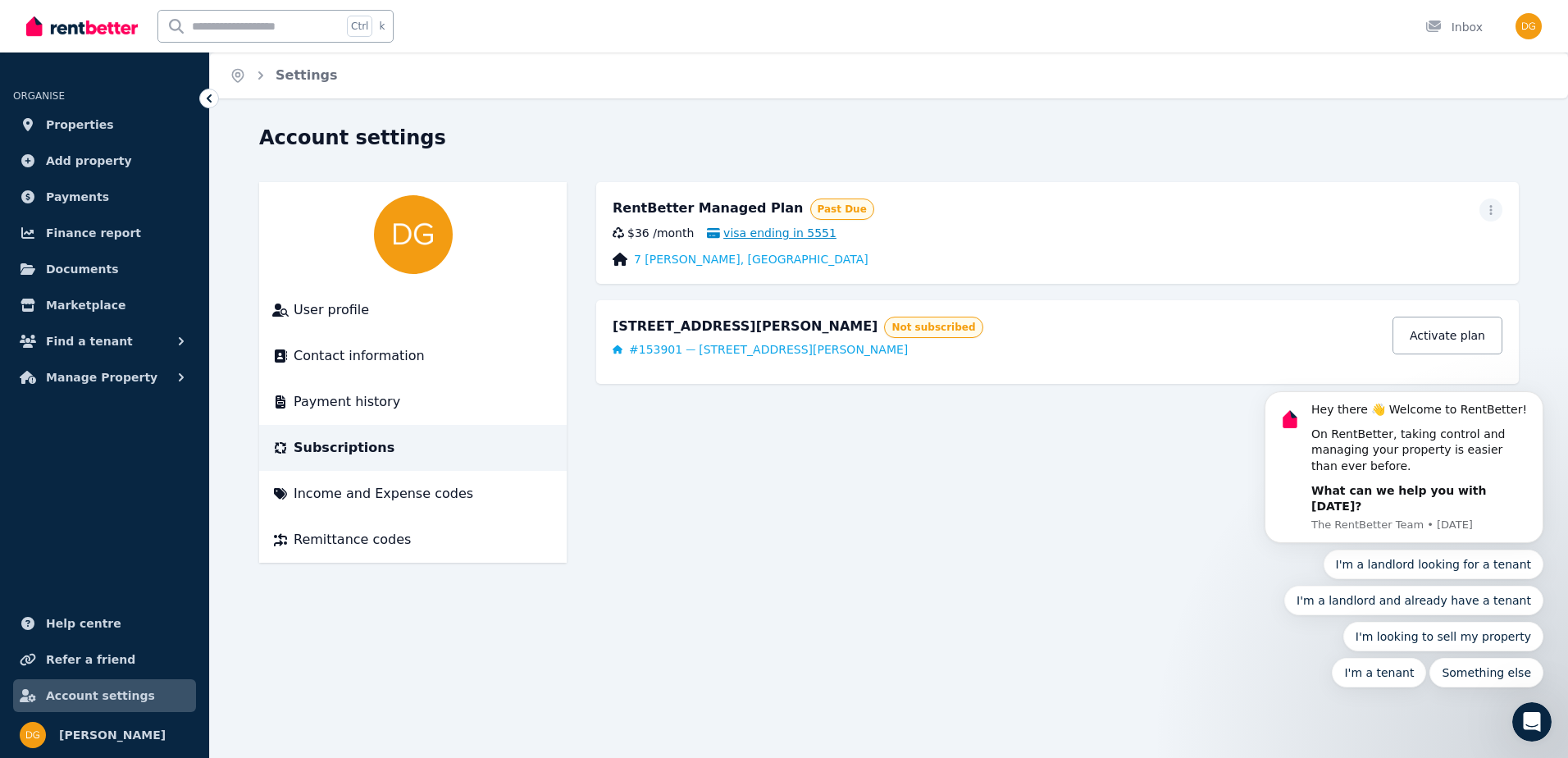
click at [785, 230] on span "visa ending in 5551" at bounding box center [771, 233] width 130 height 16
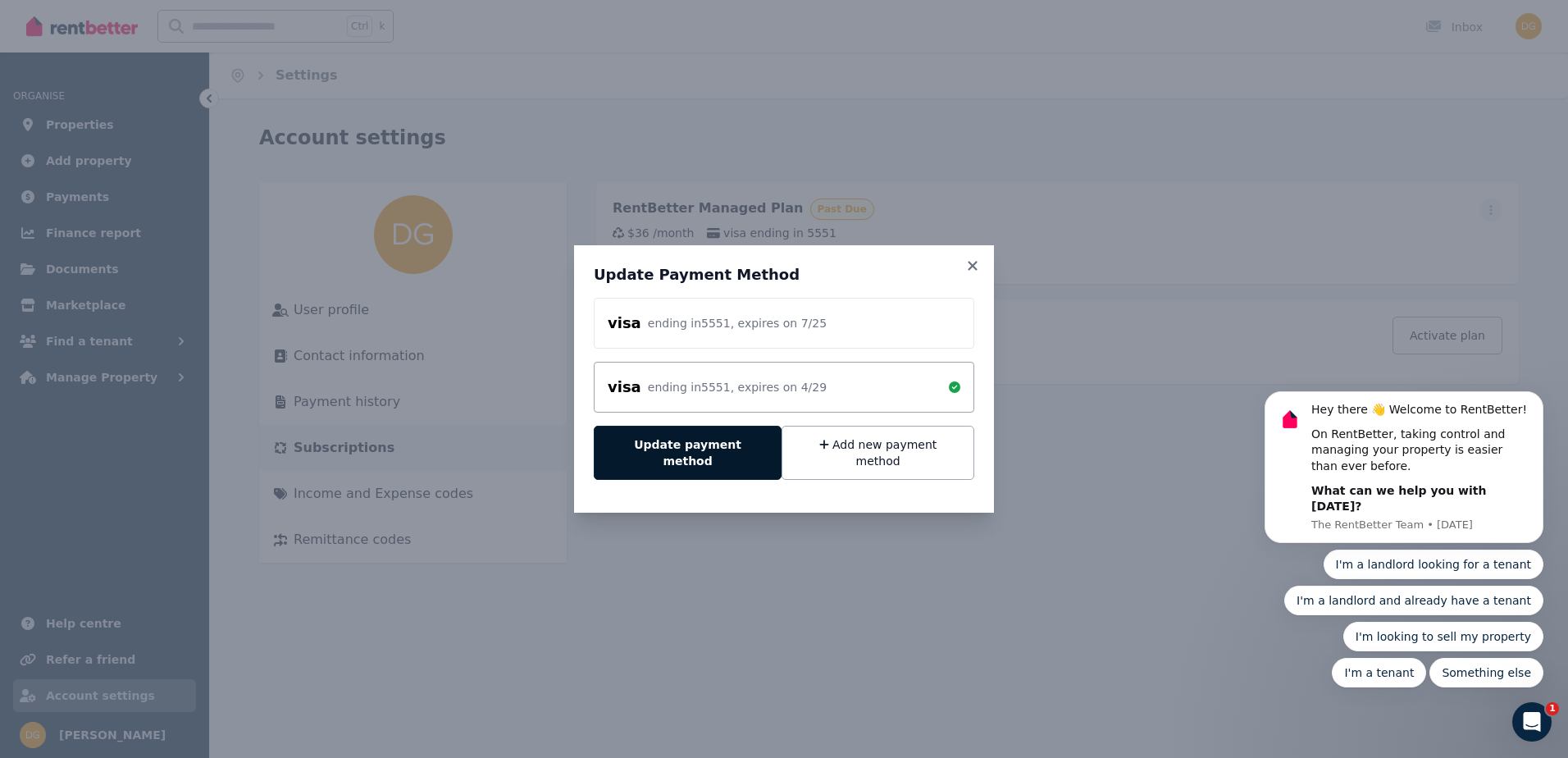
click at [730, 458] on button "Update payment method" at bounding box center [687, 452] width 188 height 54
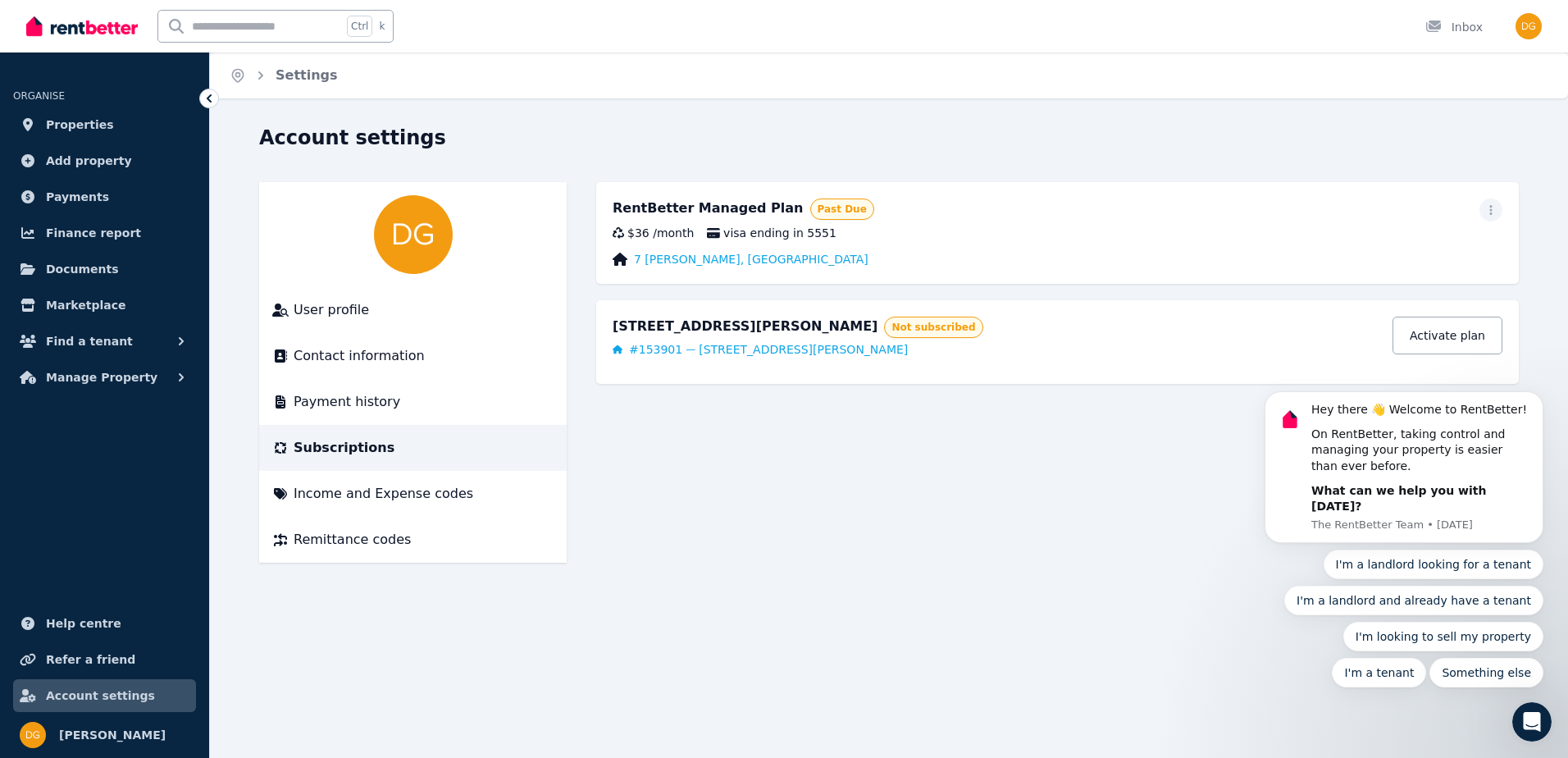
click at [771, 529] on main "RentBetter Managed Plan Past Due $36 / month visa ending in [STREET_ADDRESS][PE…" at bounding box center [1057, 372] width 923 height 381
click at [455, 391] on li "Payment history" at bounding box center [413, 402] width 308 height 46
click at [351, 403] on span "Payment history" at bounding box center [347, 402] width 107 height 20
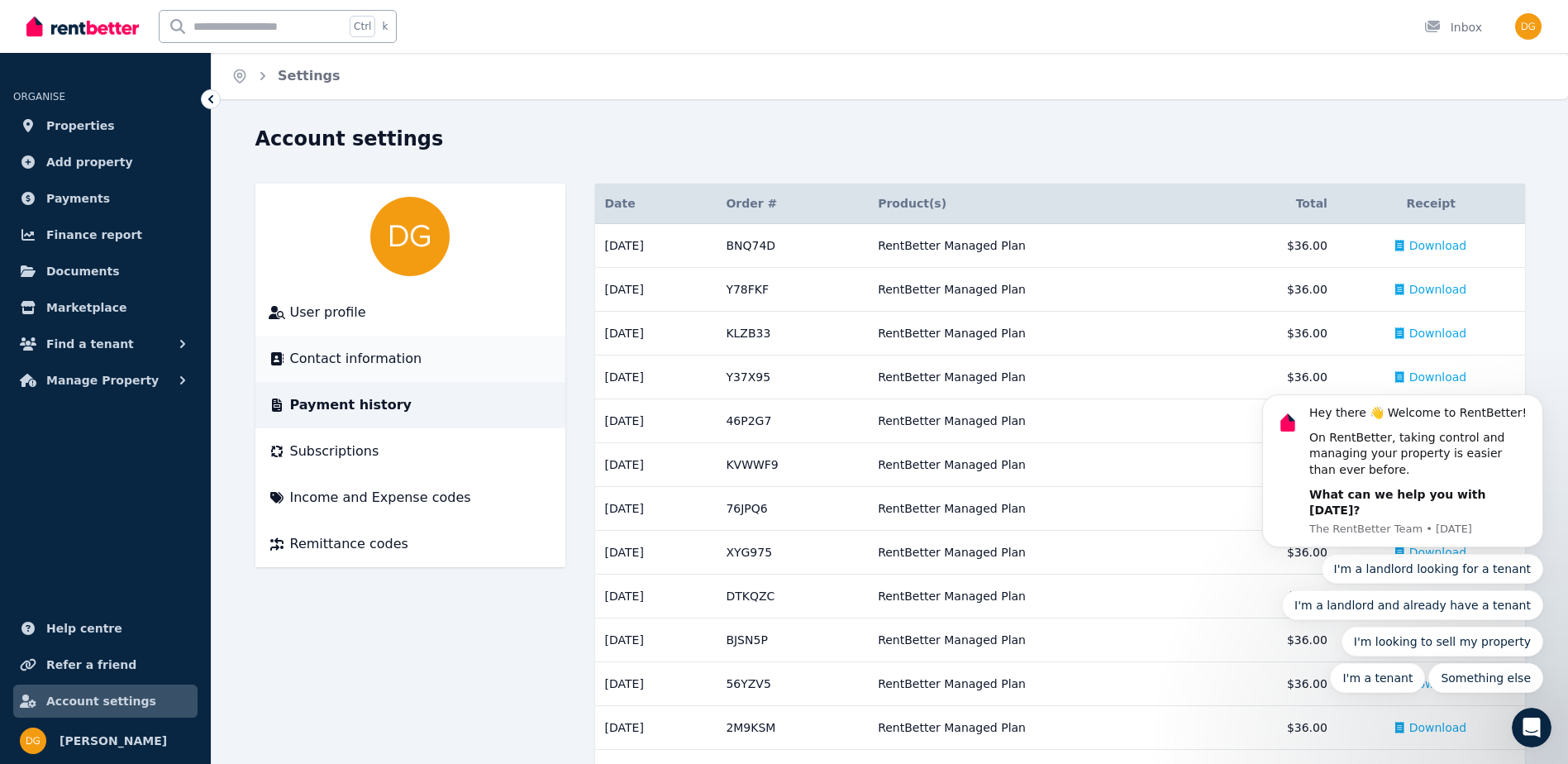
click at [438, 378] on li "Contact information" at bounding box center [410, 359] width 310 height 46
click at [421, 358] on div "Contact information" at bounding box center [410, 359] width 283 height 20
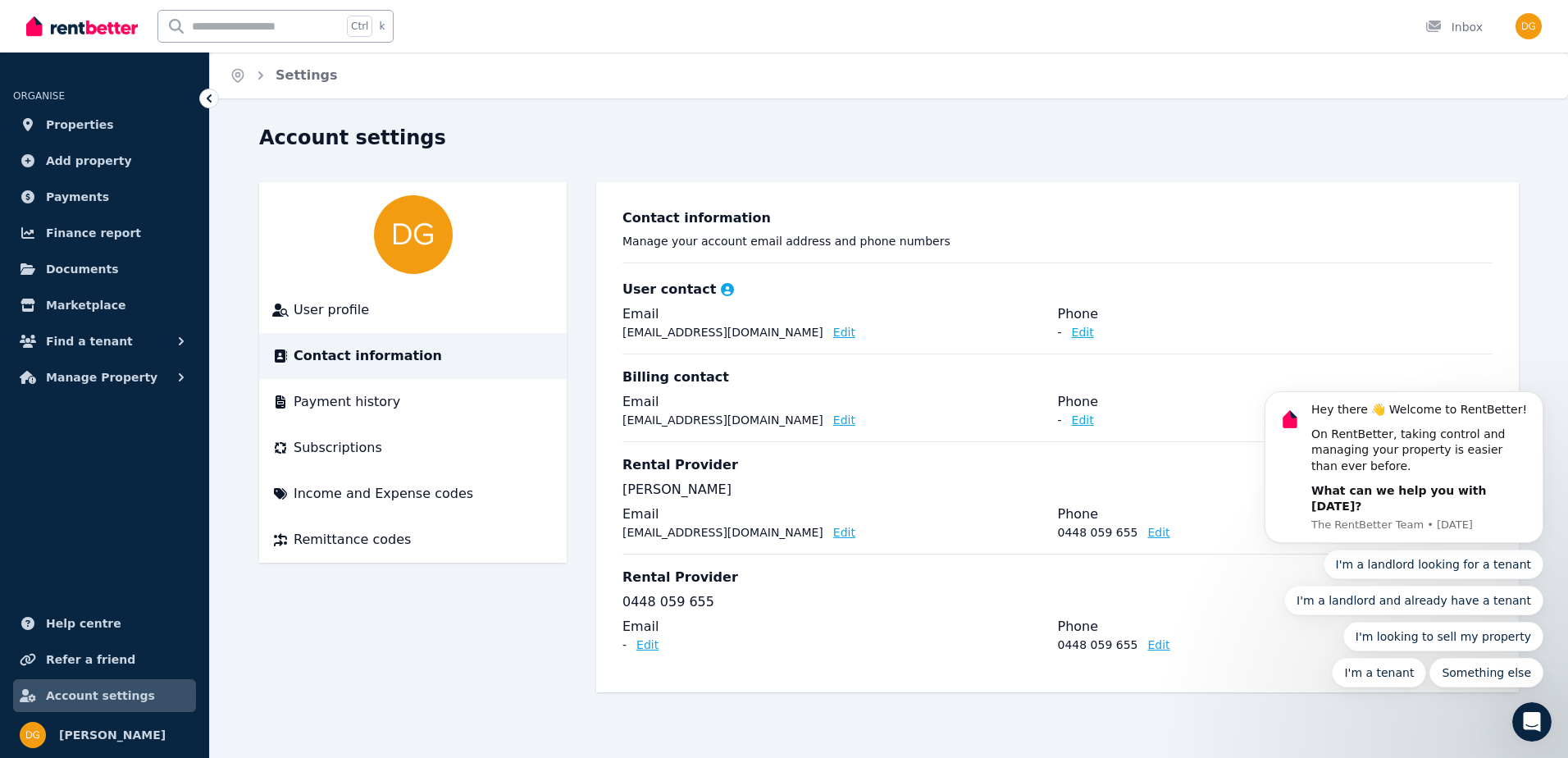
click at [652, 584] on h3 "Rental Provider" at bounding box center [680, 578] width 116 height 20
drag, startPoint x: 652, startPoint y: 584, endPoint x: 701, endPoint y: 587, distance: 49.1
click at [701, 587] on div "Rental Provider 0448 059 655 Email - Edit Phone 0448 059 655 Edit" at bounding box center [1057, 609] width 870 height 112
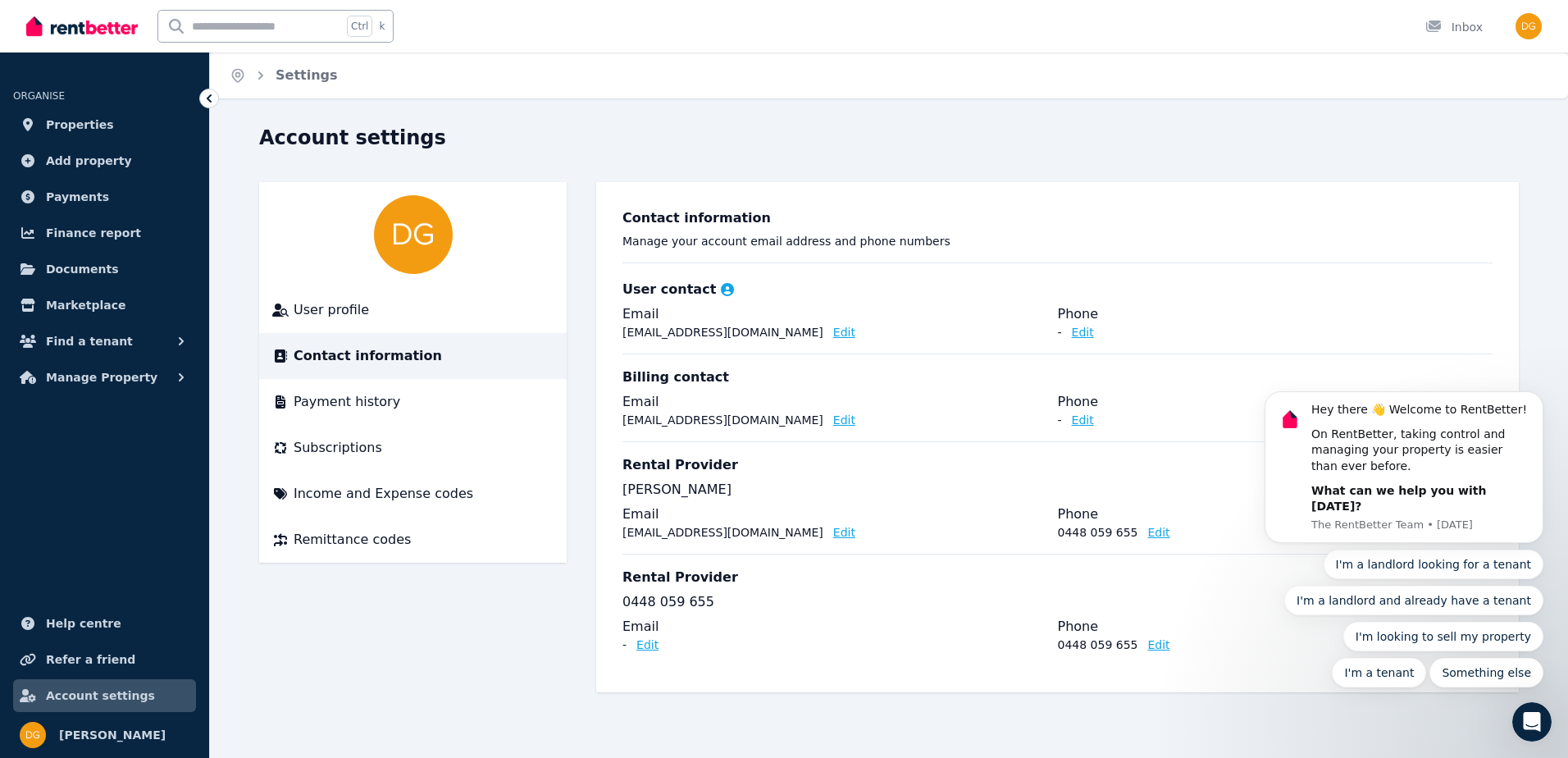
click at [660, 468] on h3 "Rental Provider" at bounding box center [680, 466] width 116 height 20
click at [837, 612] on div "Rental Provider 0448 059 655 Email - Edit Phone 0448 059 655 Edit" at bounding box center [1057, 609] width 870 height 112
drag, startPoint x: 837, startPoint y: 612, endPoint x: 829, endPoint y: 597, distance: 17.0
